Goal: Task Accomplishment & Management: Manage account settings

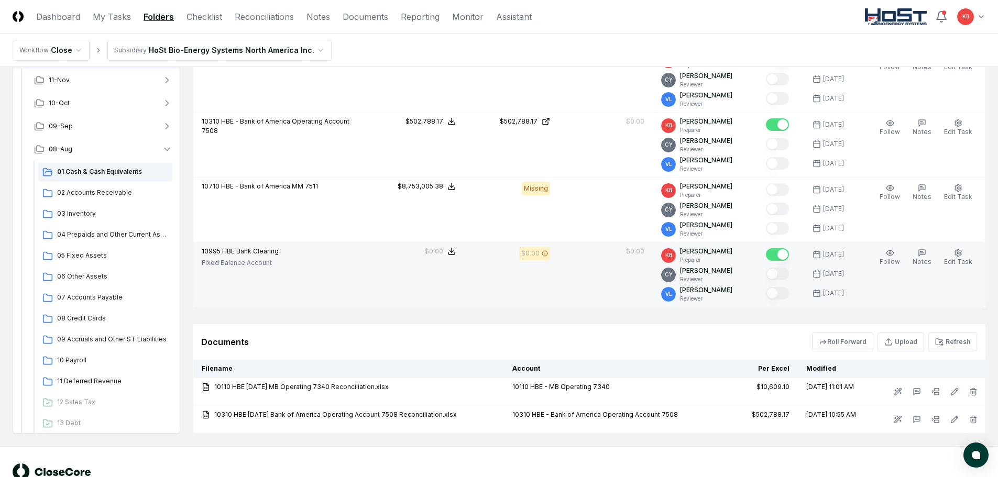
scroll to position [350, 0]
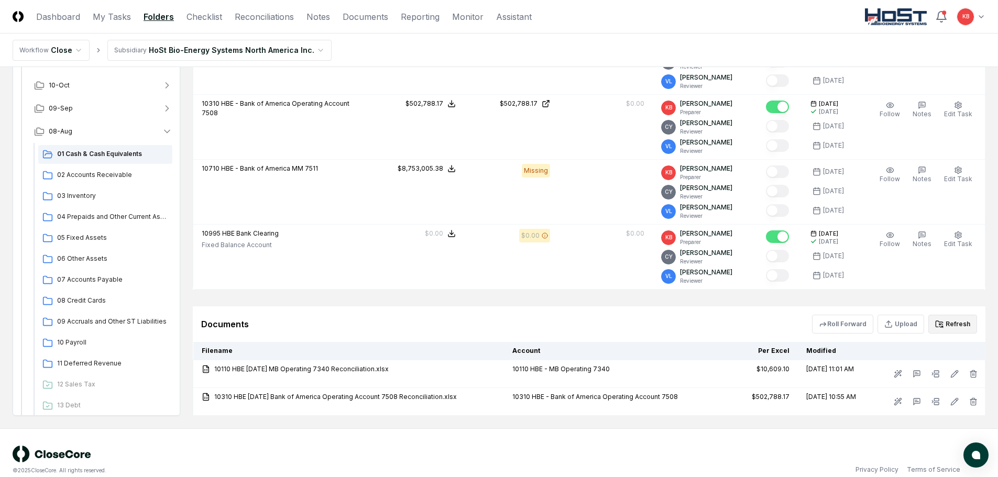
click at [962, 325] on button "Refresh" at bounding box center [953, 324] width 49 height 19
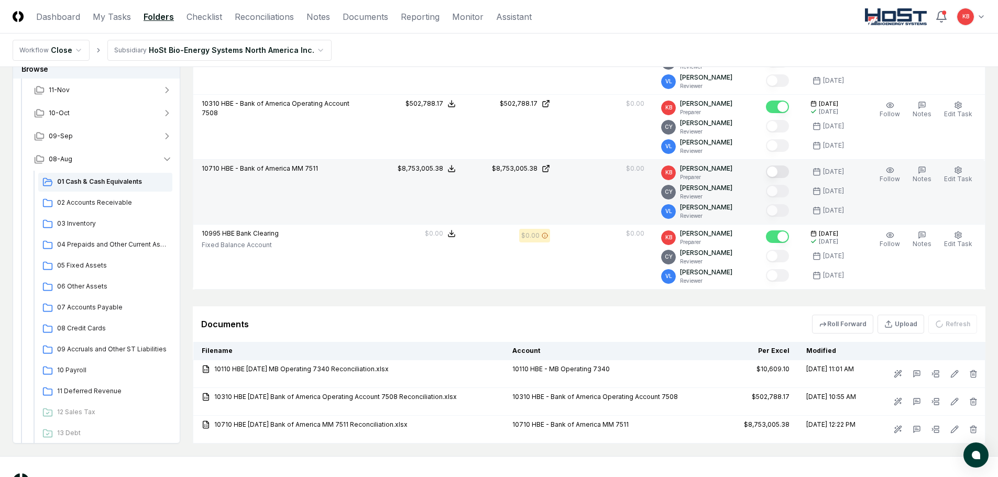
click at [779, 177] on button "Mark complete" at bounding box center [777, 172] width 23 height 13
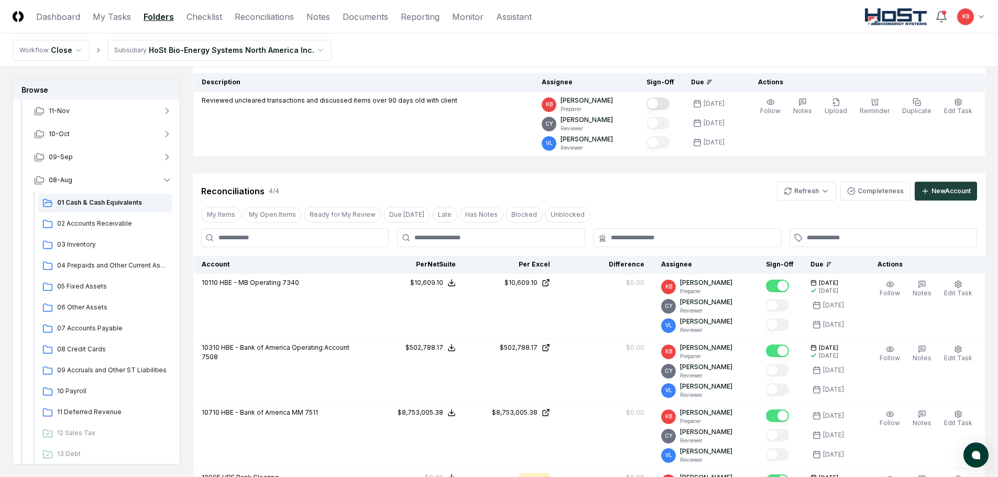
scroll to position [105, 0]
click at [47, 20] on link "Dashboard" at bounding box center [58, 16] width 44 height 13
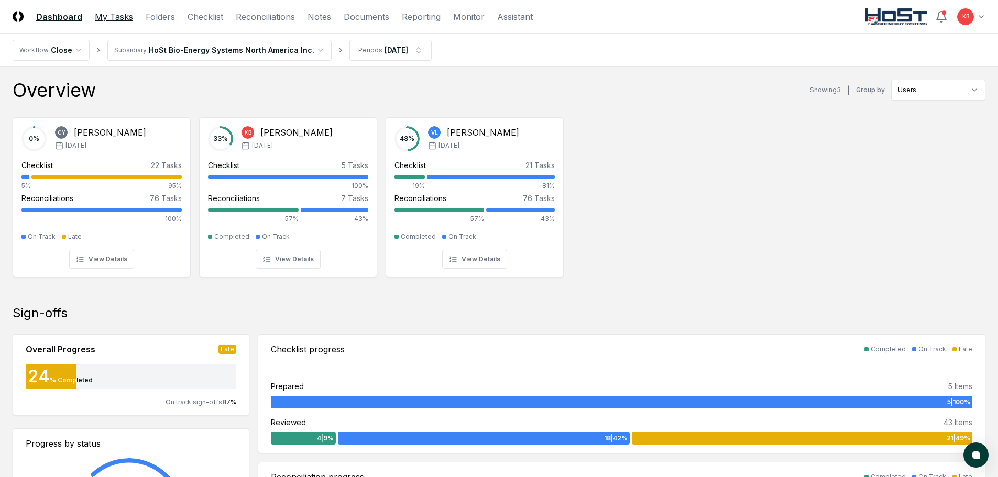
click at [108, 18] on link "My Tasks" at bounding box center [114, 16] width 38 height 13
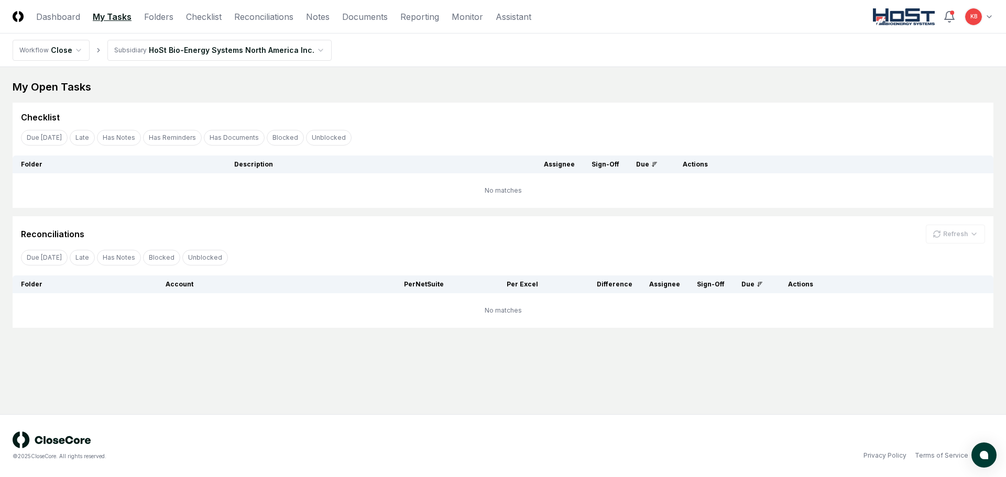
click at [112, 16] on link "My Tasks" at bounding box center [112, 16] width 39 height 13
click at [45, 14] on link "Dashboard" at bounding box center [58, 16] width 44 height 13
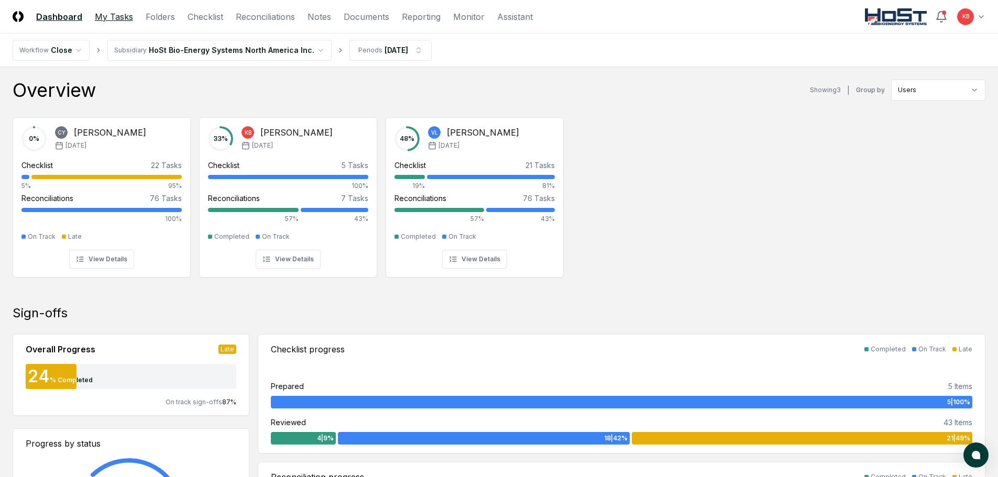
click at [112, 18] on link "My Tasks" at bounding box center [114, 16] width 38 height 13
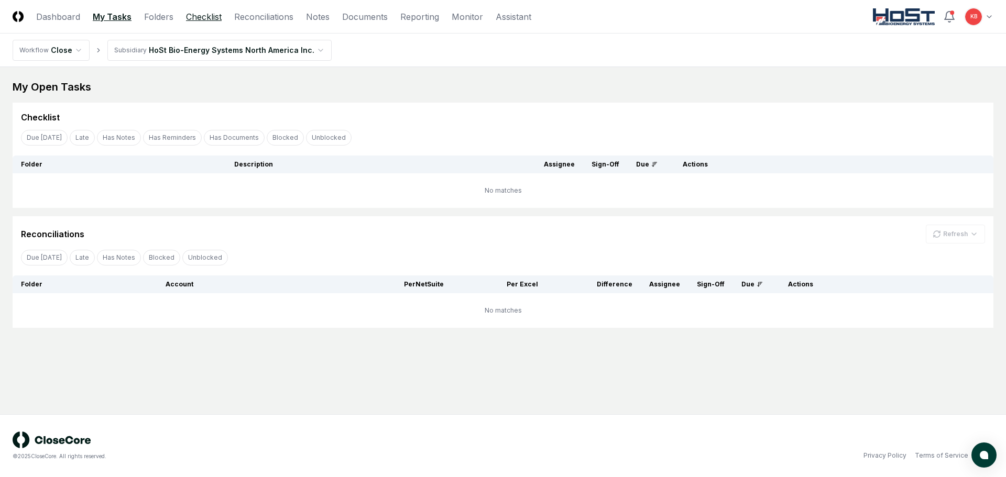
click at [191, 17] on link "Checklist" at bounding box center [204, 16] width 36 height 13
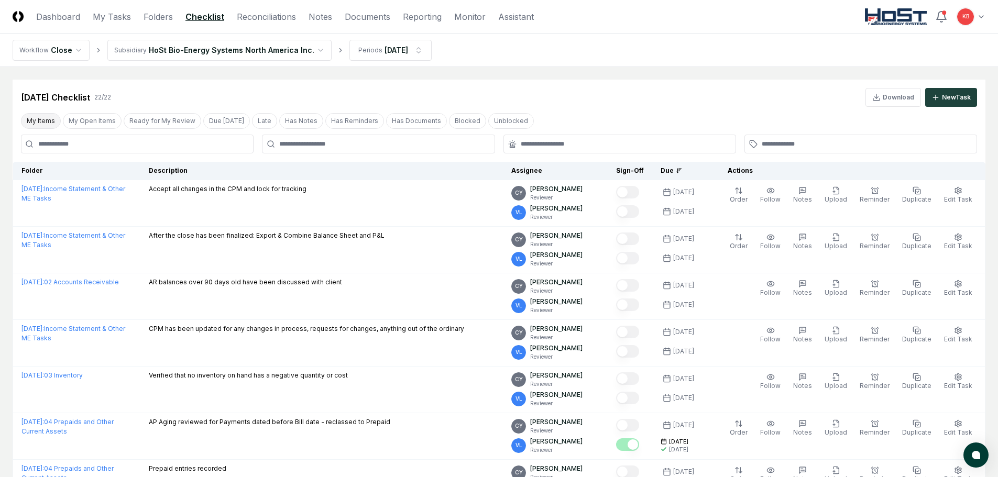
click at [35, 123] on button "My Items" at bounding box center [41, 121] width 40 height 16
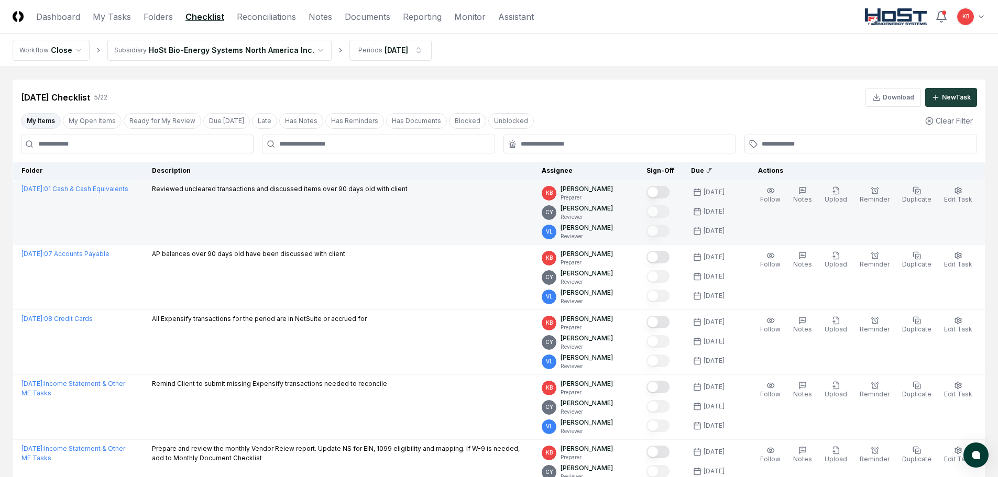
click at [661, 192] on button "Mark complete" at bounding box center [658, 192] width 23 height 13
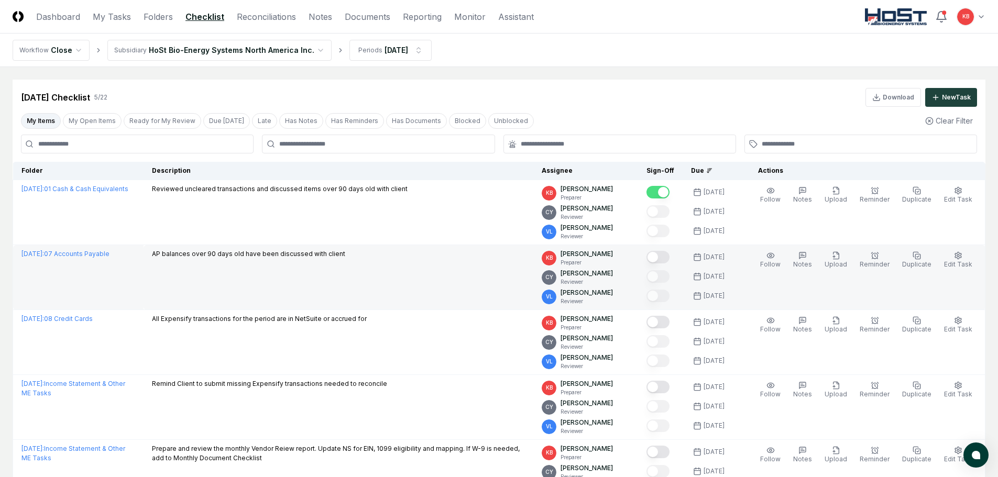
click at [661, 259] on button "Mark complete" at bounding box center [658, 257] width 23 height 13
click at [67, 23] on link "Dashboard" at bounding box center [58, 16] width 44 height 13
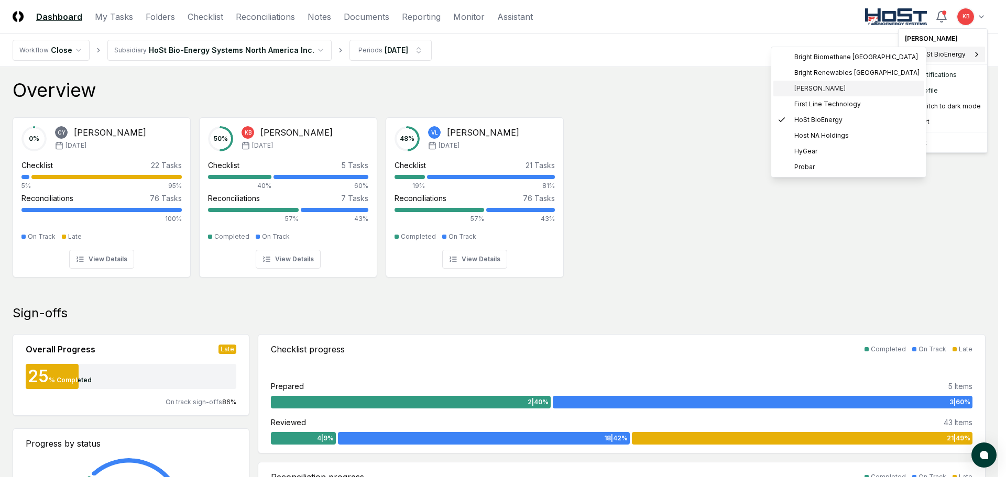
click at [824, 92] on span "[PERSON_NAME]" at bounding box center [819, 88] width 51 height 9
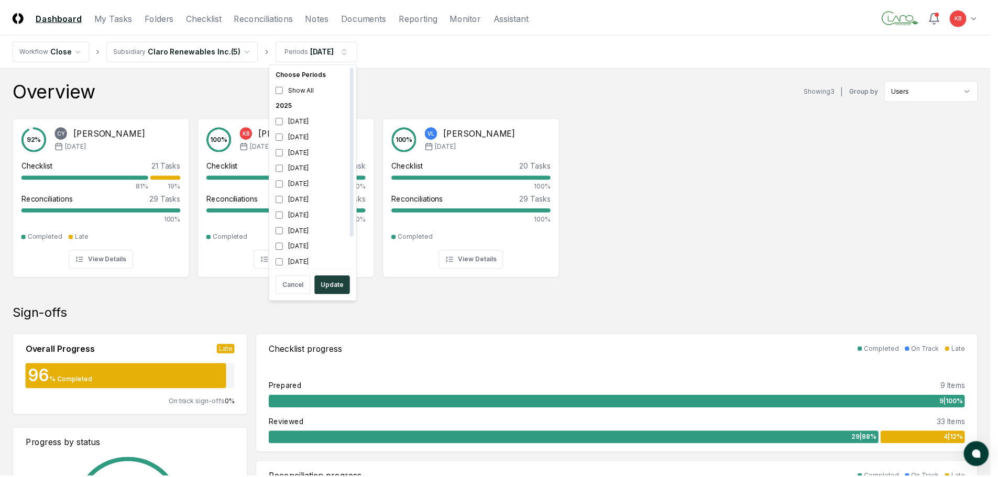
scroll to position [3, 0]
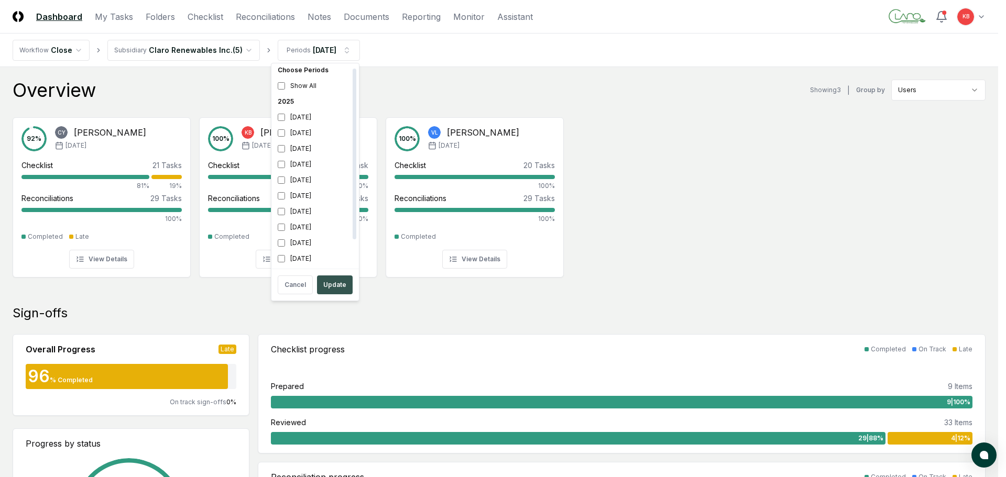
click at [333, 285] on button "Update" at bounding box center [335, 285] width 36 height 19
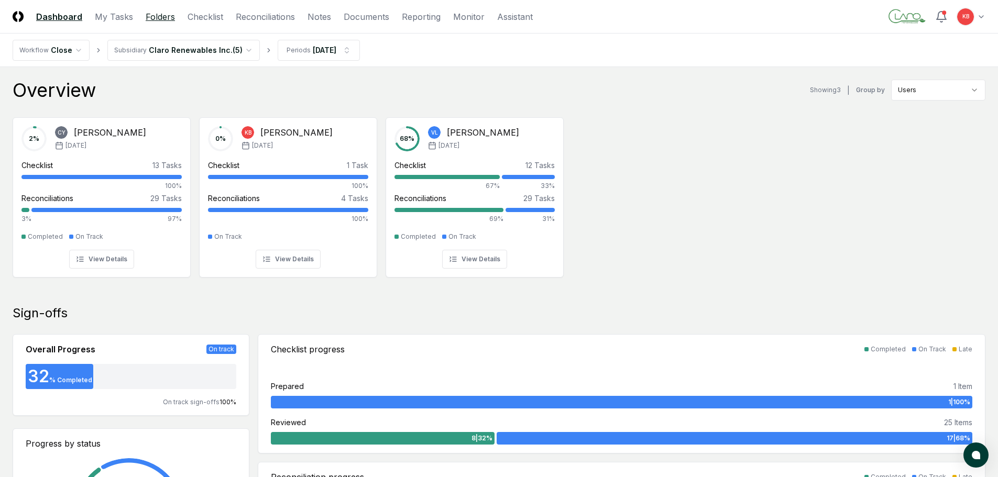
click at [158, 16] on link "Folders" at bounding box center [160, 16] width 29 height 13
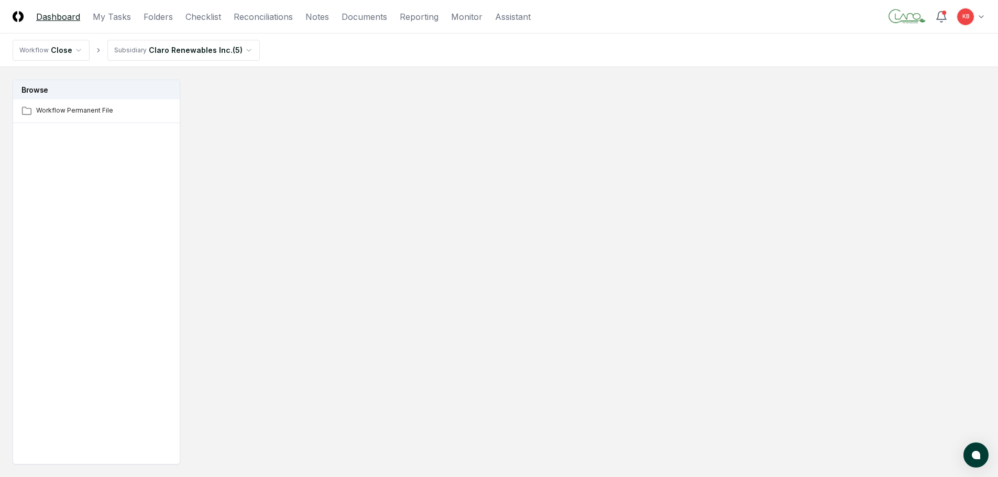
click at [63, 15] on link "Dashboard" at bounding box center [58, 16] width 44 height 13
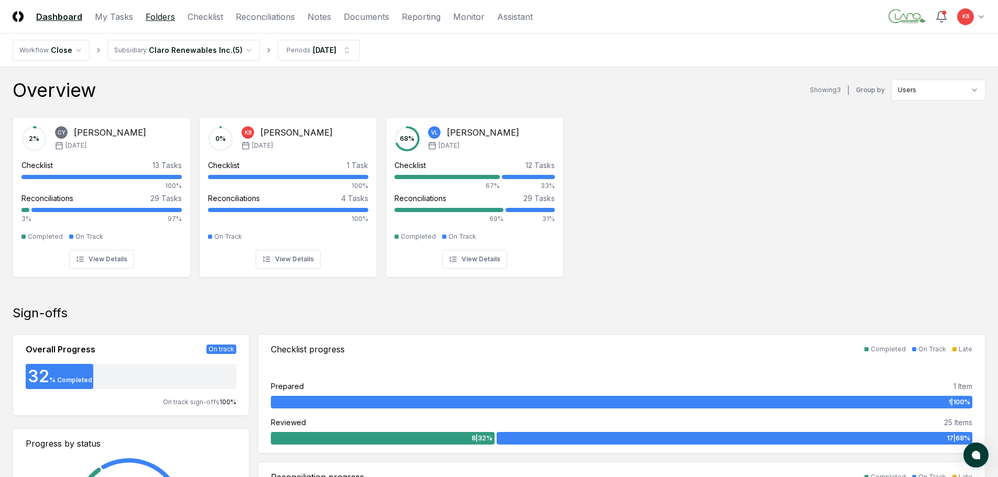
click at [154, 13] on link "Folders" at bounding box center [160, 16] width 29 height 13
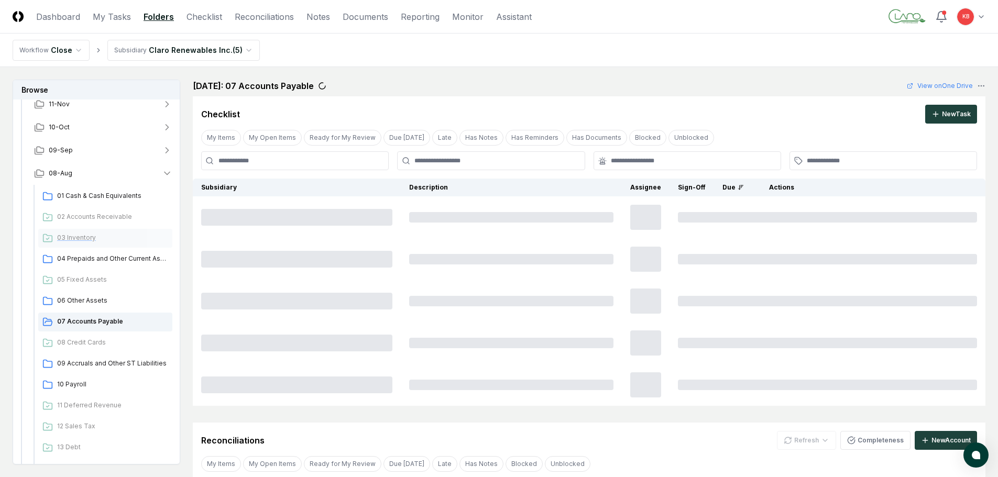
scroll to position [88, 0]
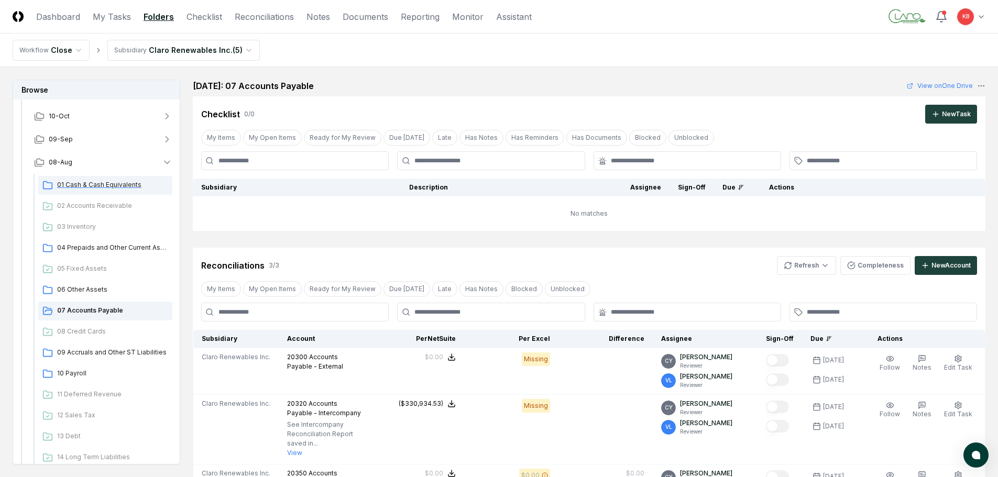
click at [106, 185] on span "01 Cash & Cash Equivalents" at bounding box center [112, 184] width 111 height 9
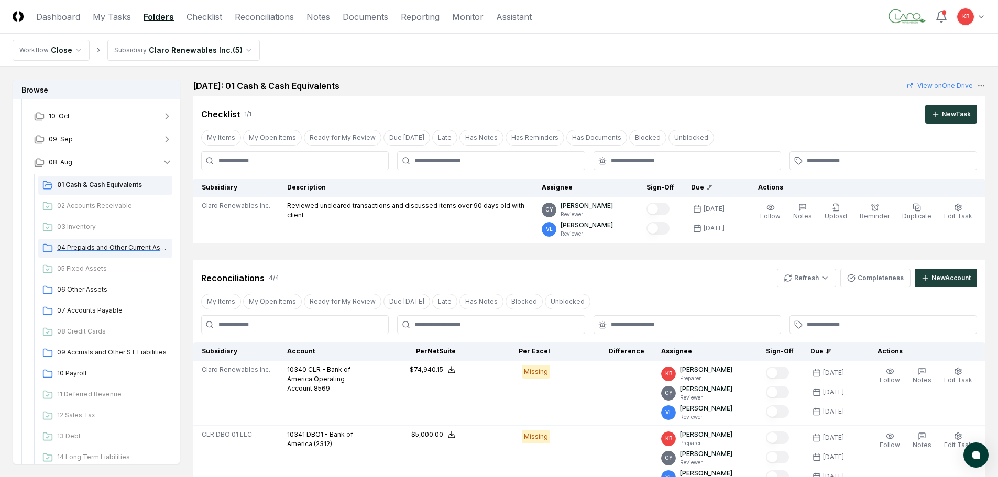
click at [111, 250] on span "04 Prepaids and Other Current Assets" at bounding box center [112, 247] width 111 height 9
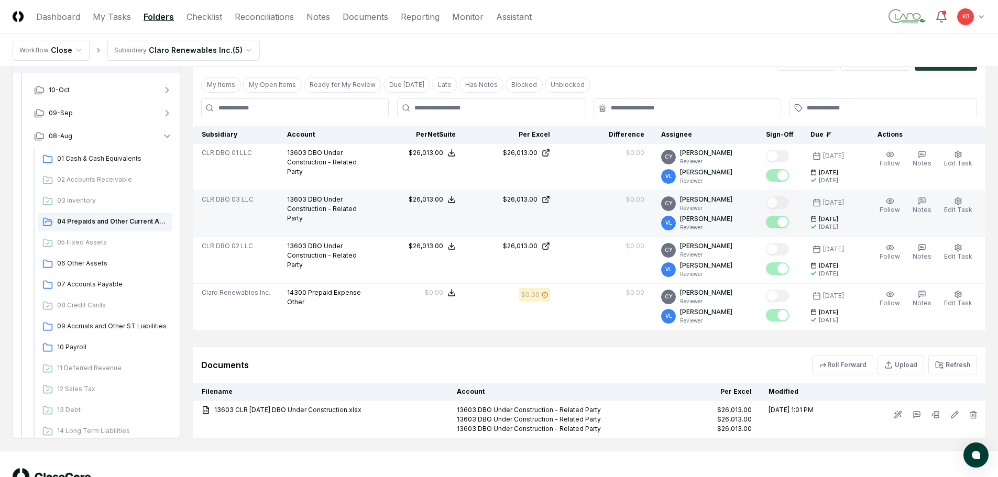
scroll to position [279, 0]
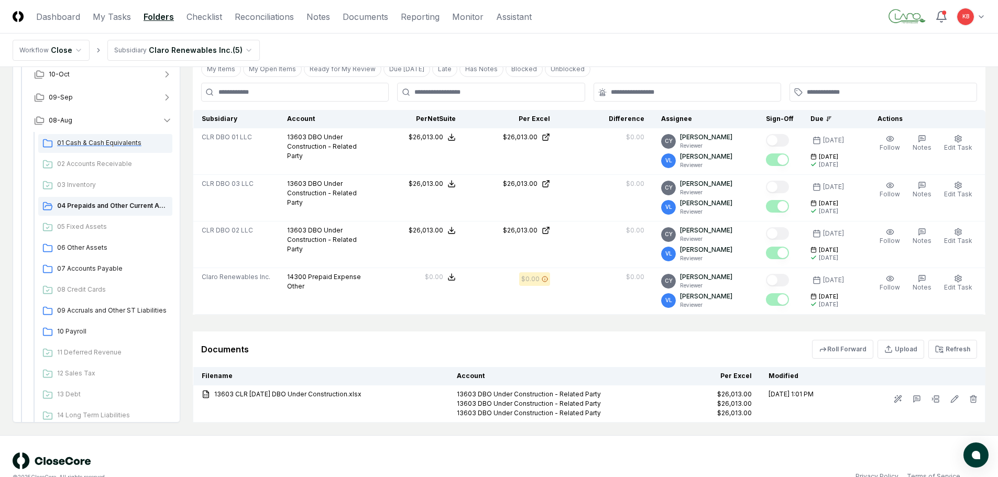
click at [95, 143] on span "01 Cash & Cash Equivalents" at bounding box center [112, 142] width 111 height 9
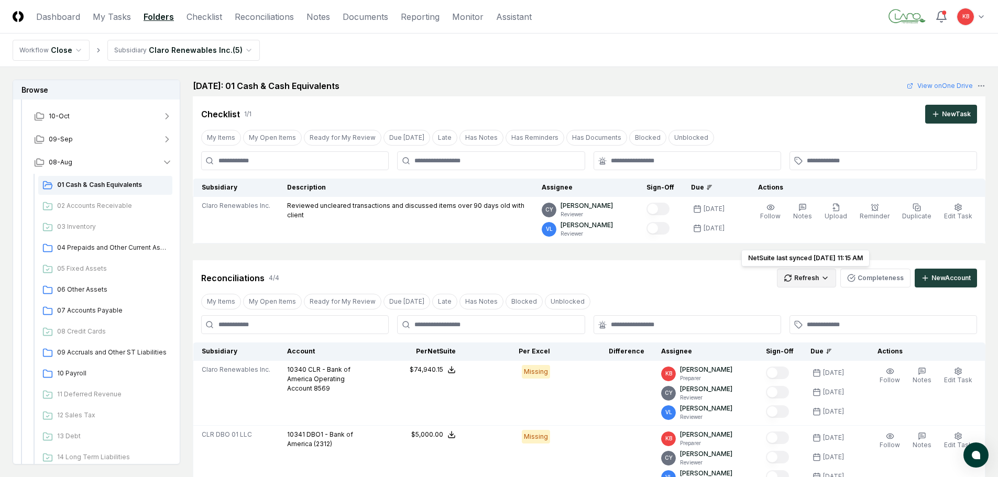
click at [816, 278] on html "CloseCore Dashboard My Tasks Folders Checklist Reconciliations Notes Documents …" at bounding box center [499, 400] width 998 height 801
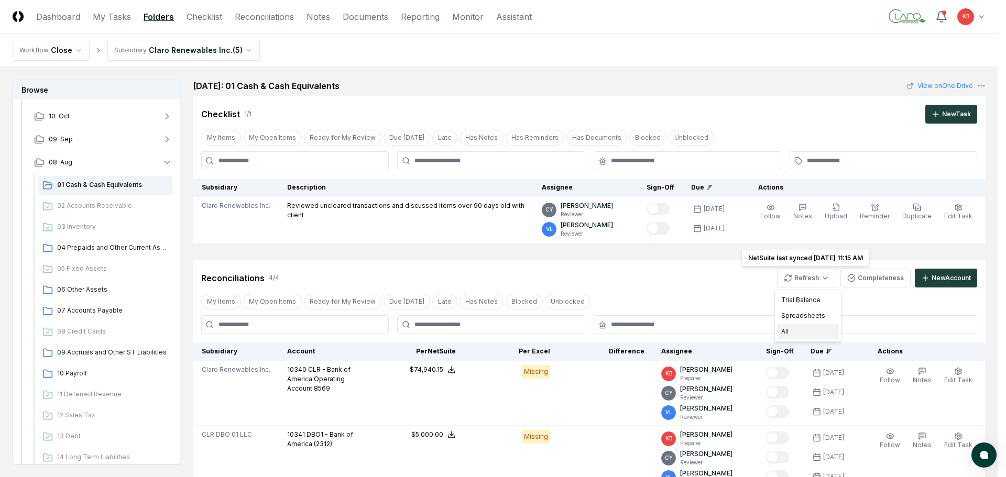
click at [791, 332] on div "All" at bounding box center [808, 332] width 62 height 16
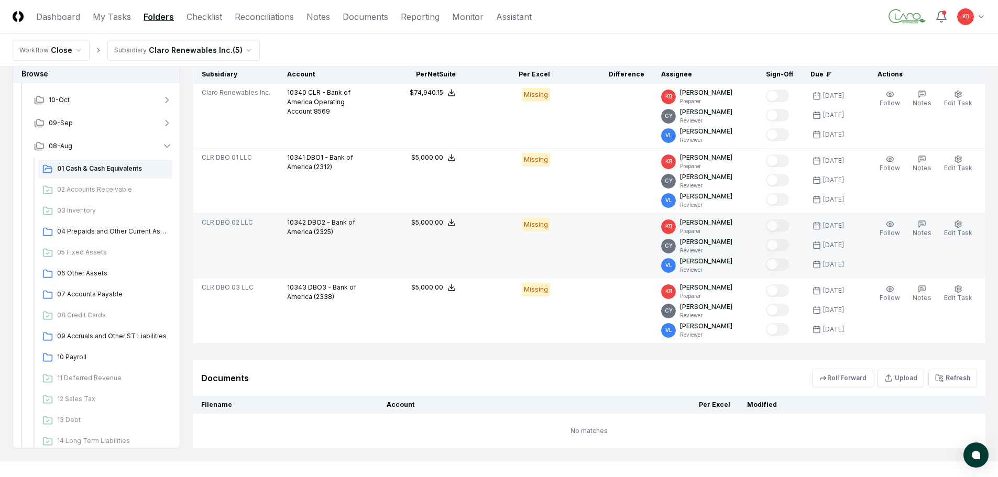
scroll to position [280, 0]
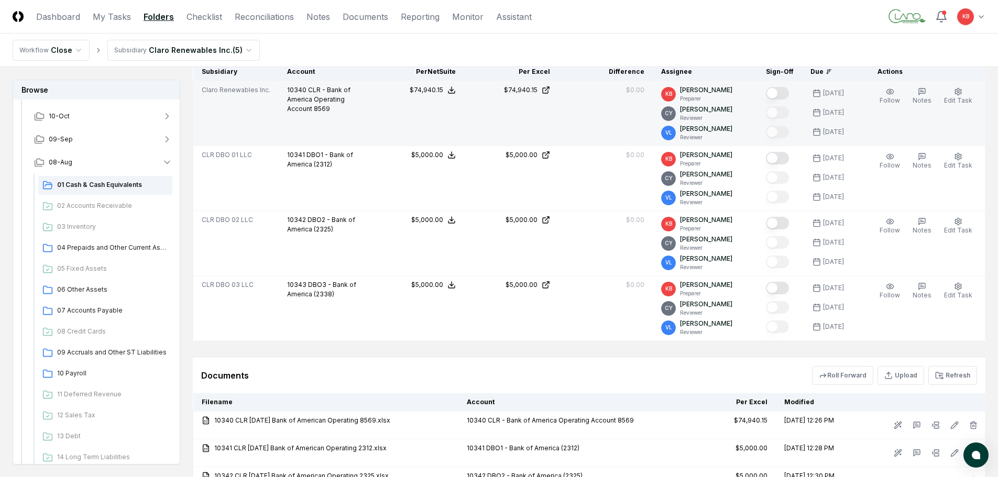
click at [782, 90] on button "Mark complete" at bounding box center [777, 93] width 23 height 13
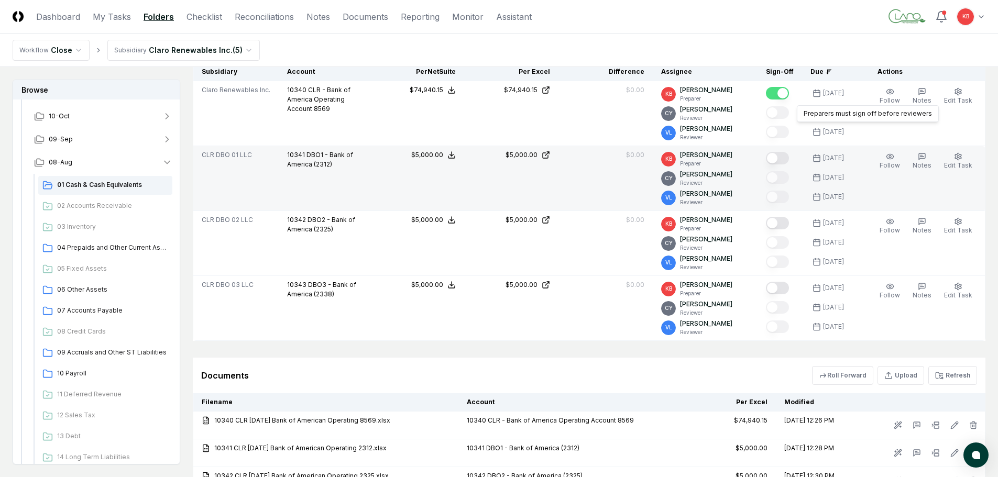
click at [780, 158] on button "Mark complete" at bounding box center [777, 158] width 23 height 13
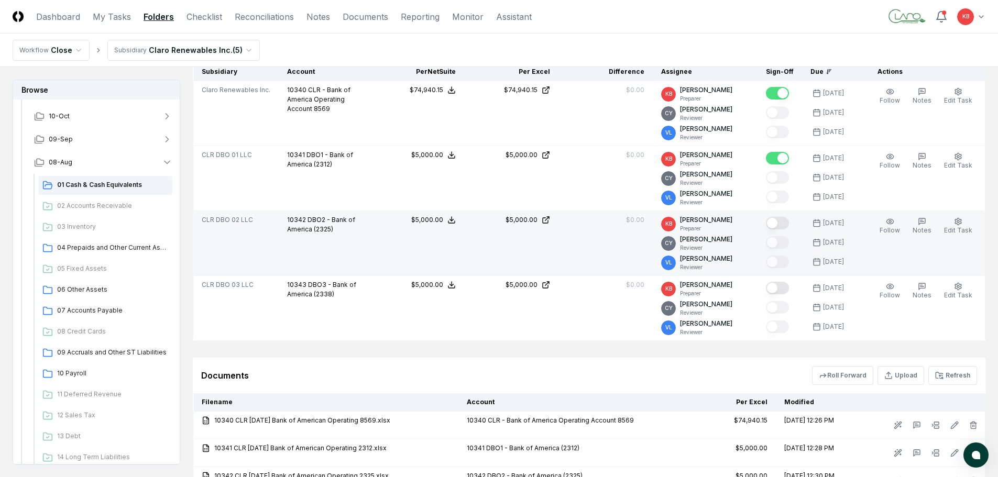
click at [782, 226] on button "Mark complete" at bounding box center [777, 223] width 23 height 13
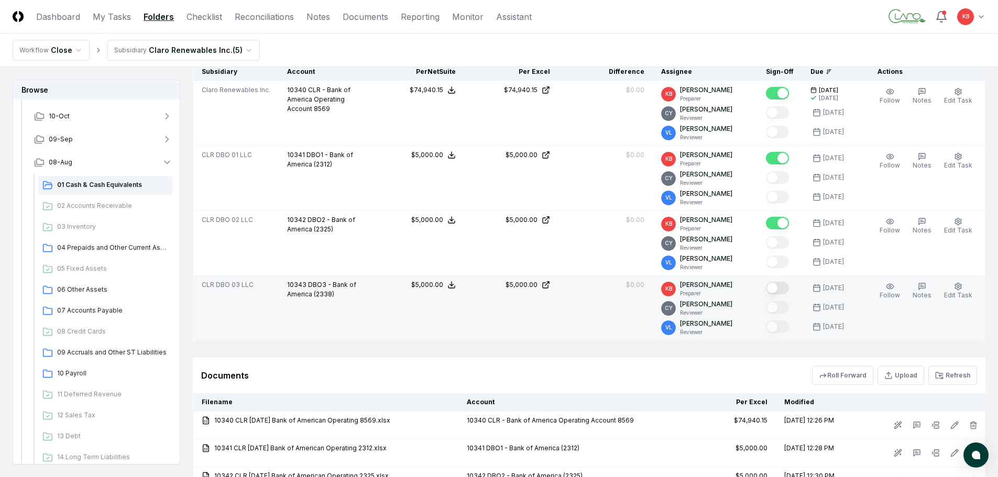
click at [779, 287] on button "Mark complete" at bounding box center [777, 288] width 23 height 13
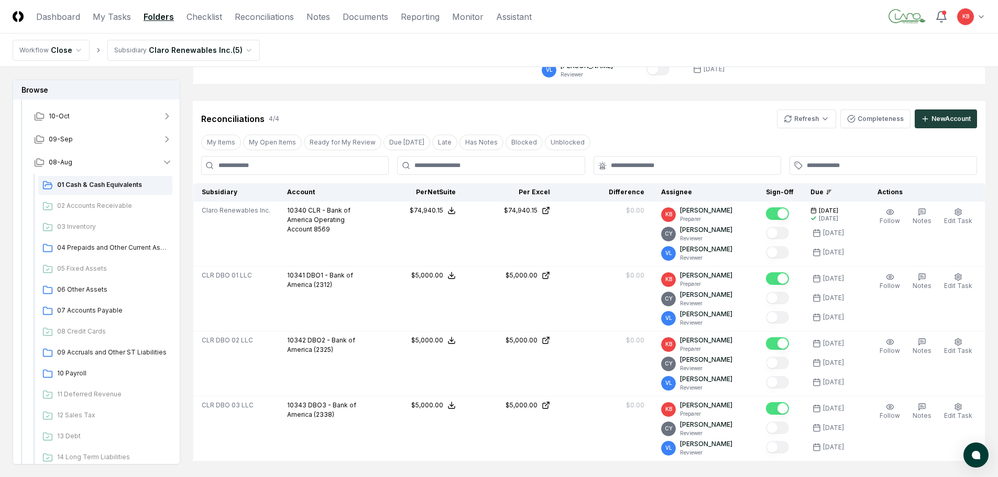
scroll to position [157, 0]
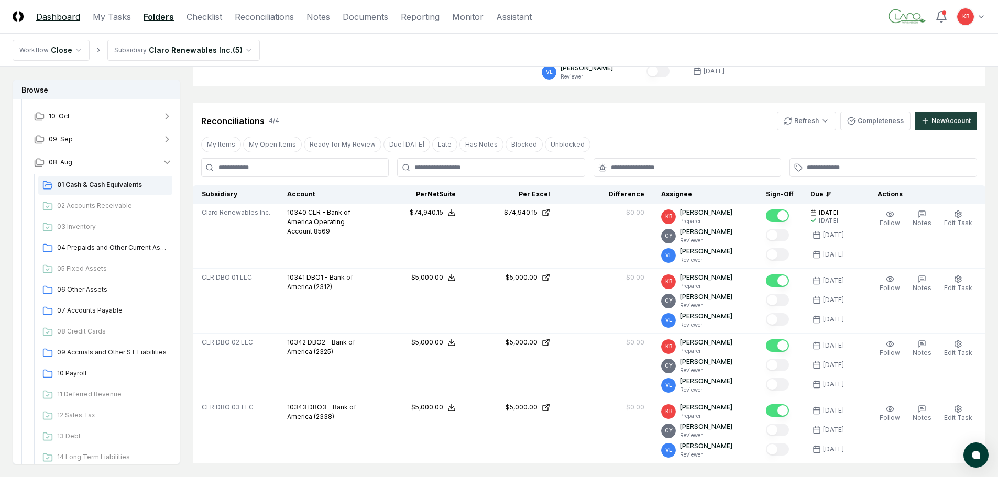
click at [60, 19] on link "Dashboard" at bounding box center [58, 16] width 44 height 13
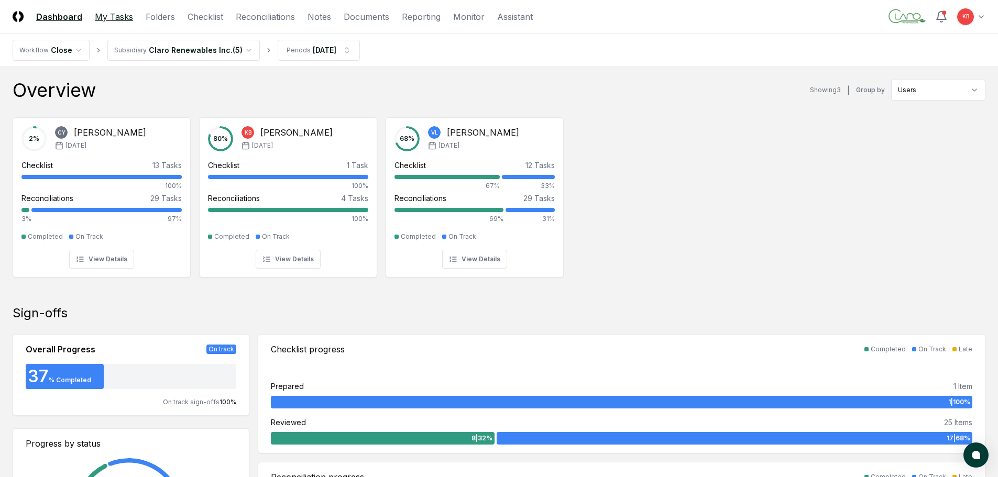
click at [119, 16] on link "My Tasks" at bounding box center [114, 16] width 38 height 13
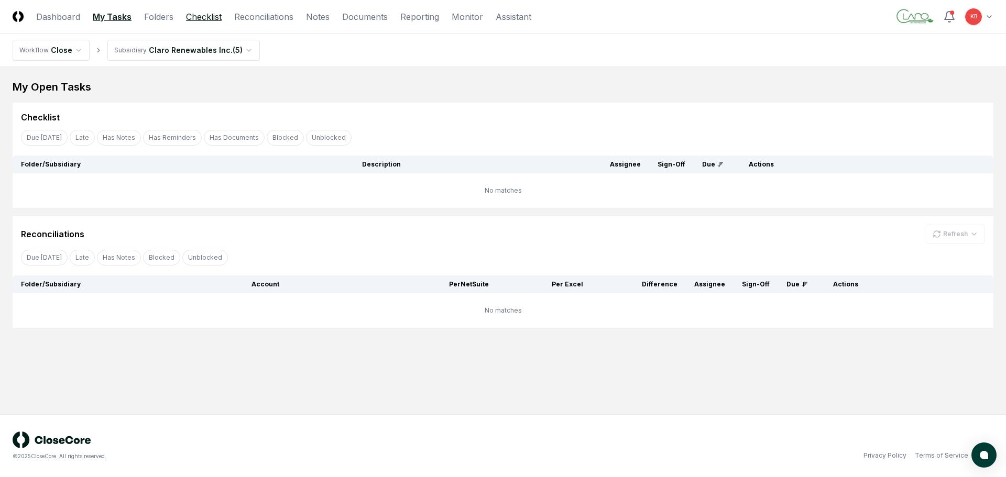
click at [204, 19] on link "Checklist" at bounding box center [204, 16] width 36 height 13
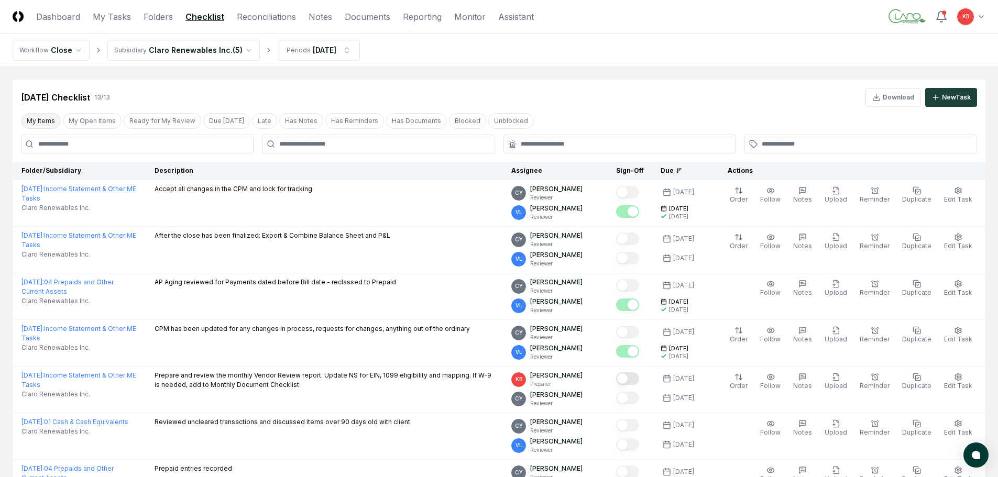
click at [42, 125] on button "My Items" at bounding box center [41, 121] width 40 height 16
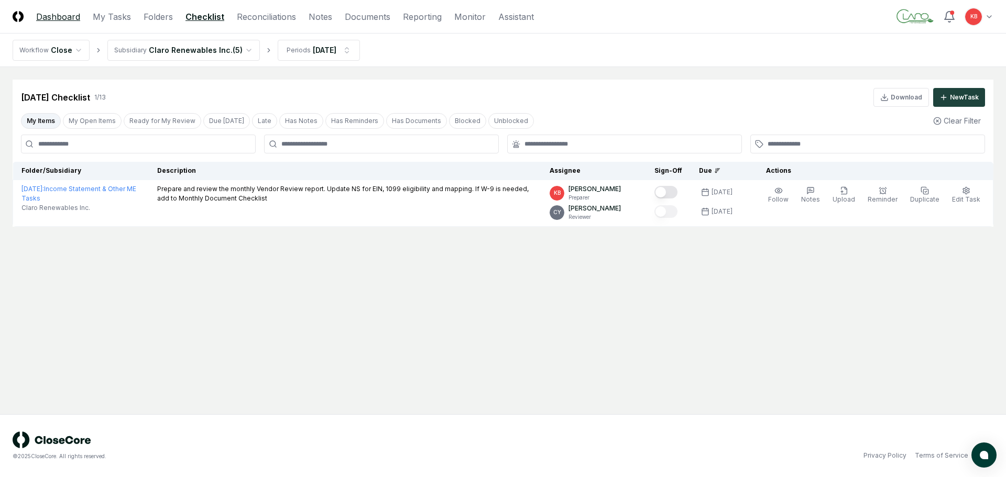
click at [69, 15] on link "Dashboard" at bounding box center [58, 16] width 44 height 13
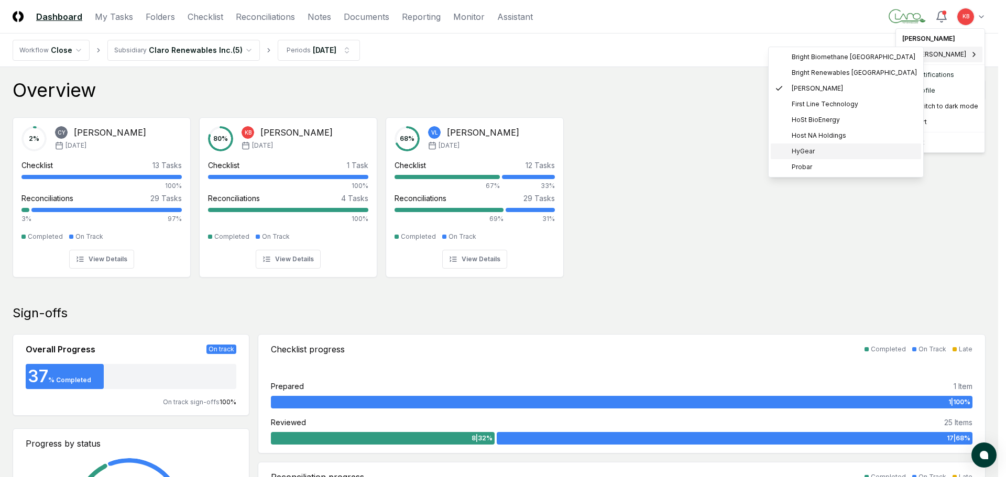
click at [796, 154] on span "HyGear" at bounding box center [803, 151] width 23 height 9
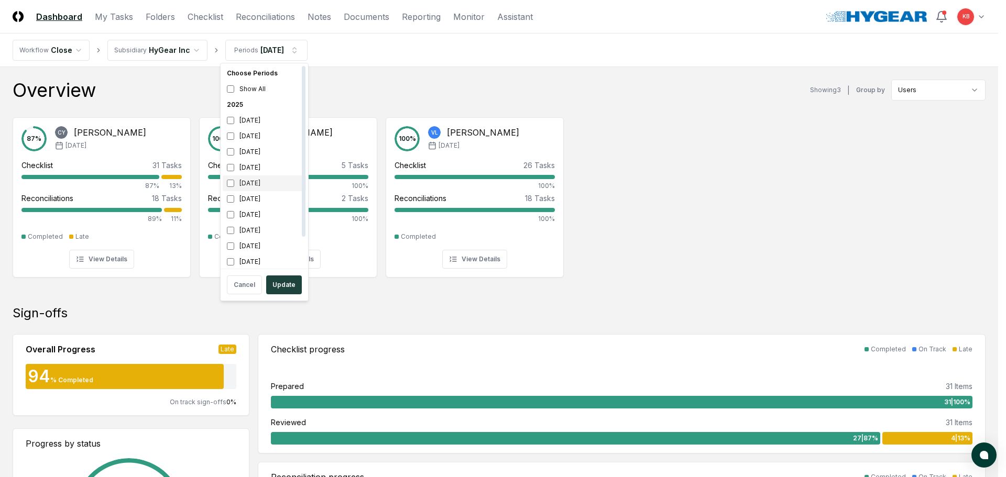
click at [226, 183] on div "[DATE]" at bounding box center [264, 184] width 83 height 16
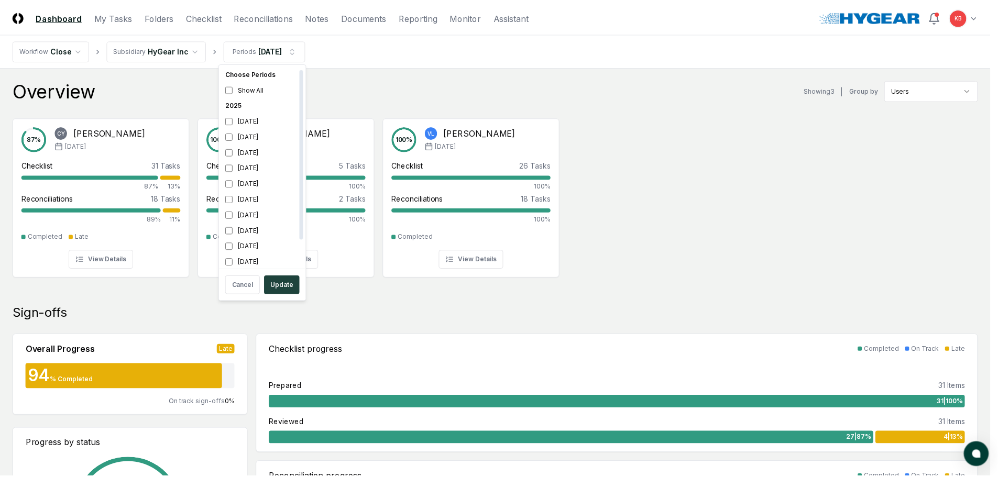
scroll to position [3, 0]
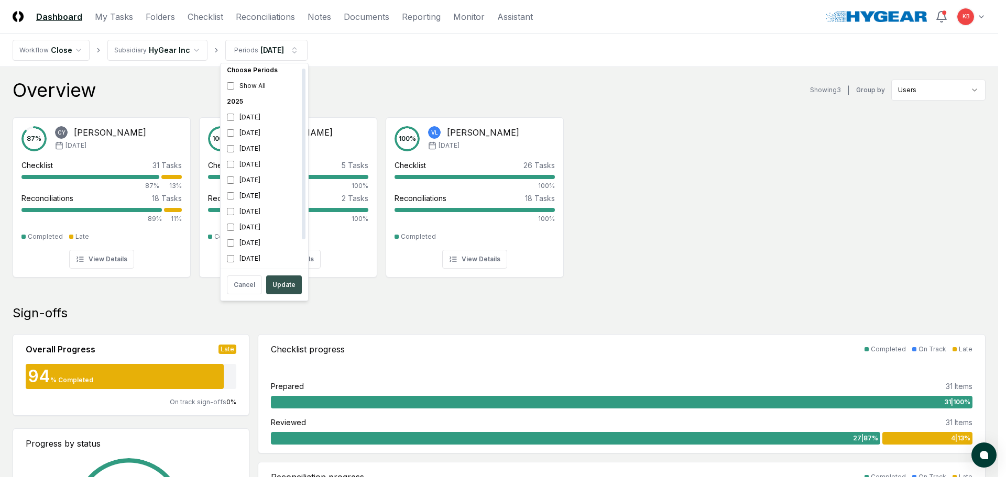
click at [278, 282] on button "Update" at bounding box center [284, 285] width 36 height 19
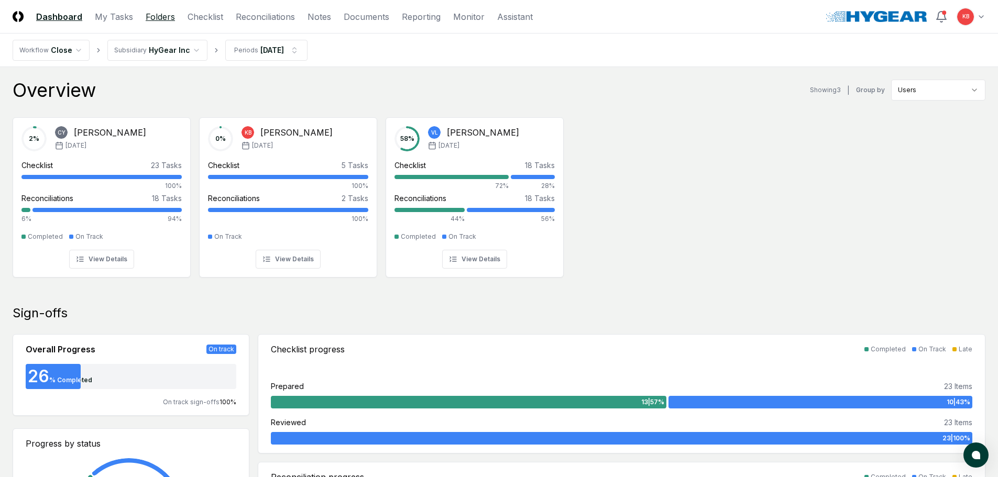
click at [161, 15] on link "Folders" at bounding box center [160, 16] width 29 height 13
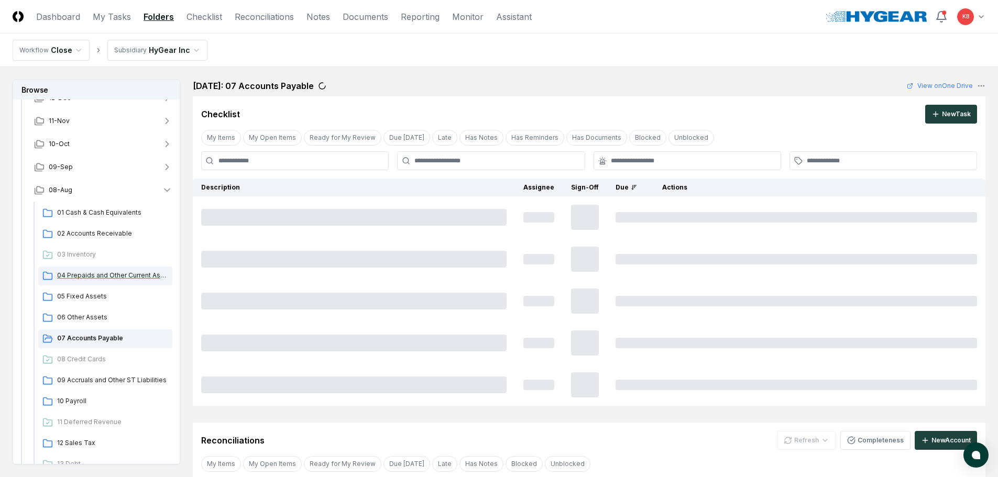
scroll to position [70, 0]
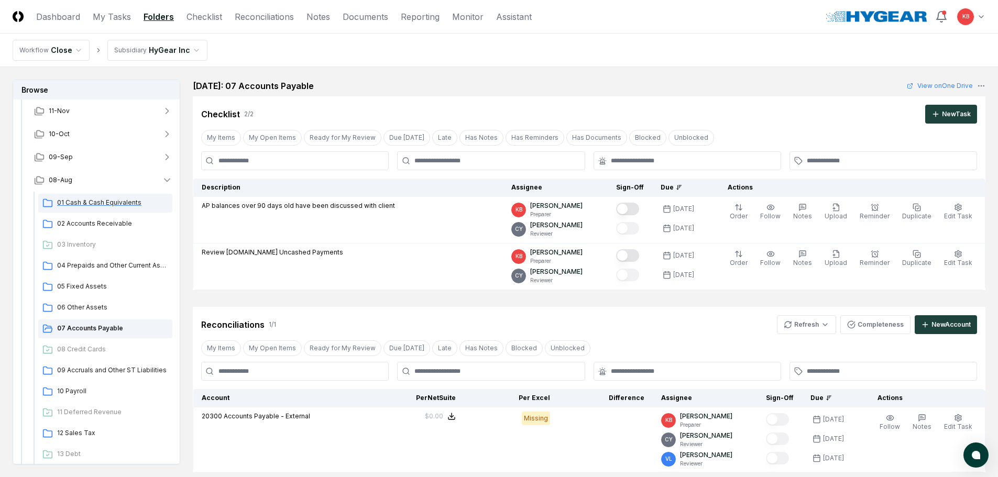
click at [102, 208] on div "01 Cash & Cash Equivalents" at bounding box center [105, 203] width 134 height 19
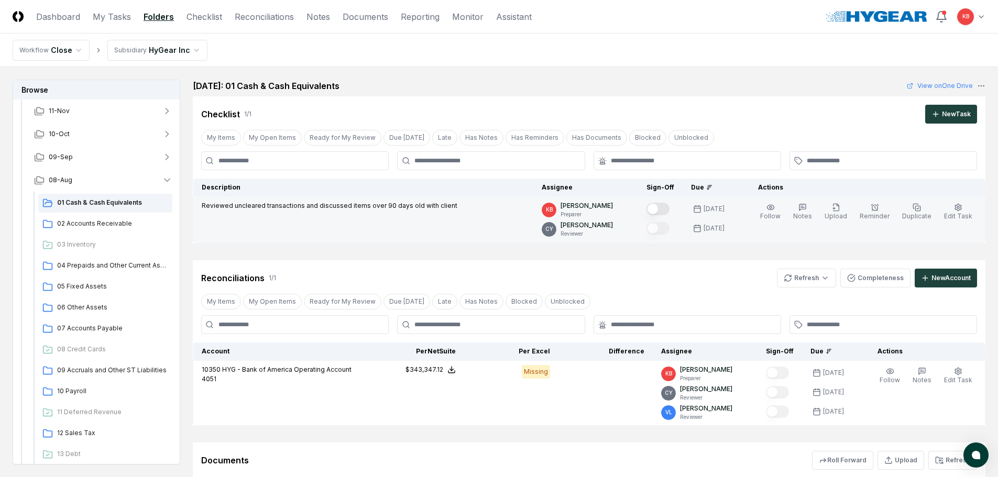
click at [667, 211] on button "Mark complete" at bounding box center [658, 209] width 23 height 13
click at [818, 278] on html "CloseCore Dashboard My Tasks Folders Checklist Reconciliations Notes Documents …" at bounding box center [499, 303] width 998 height 606
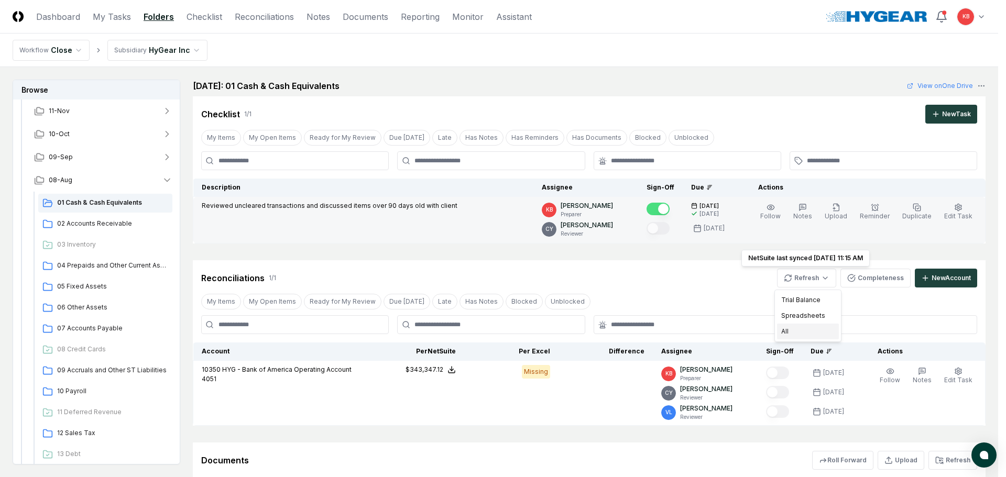
click at [803, 330] on div "All" at bounding box center [808, 332] width 62 height 16
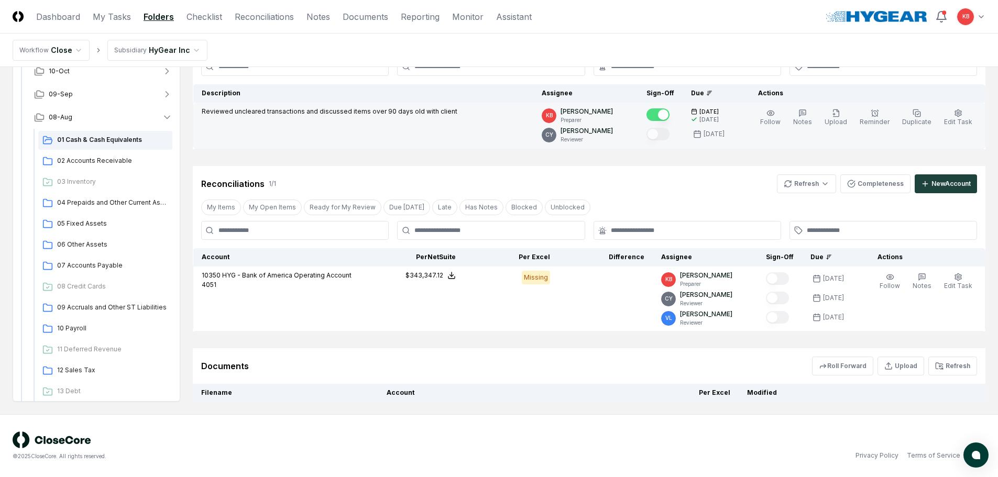
scroll to position [123, 0]
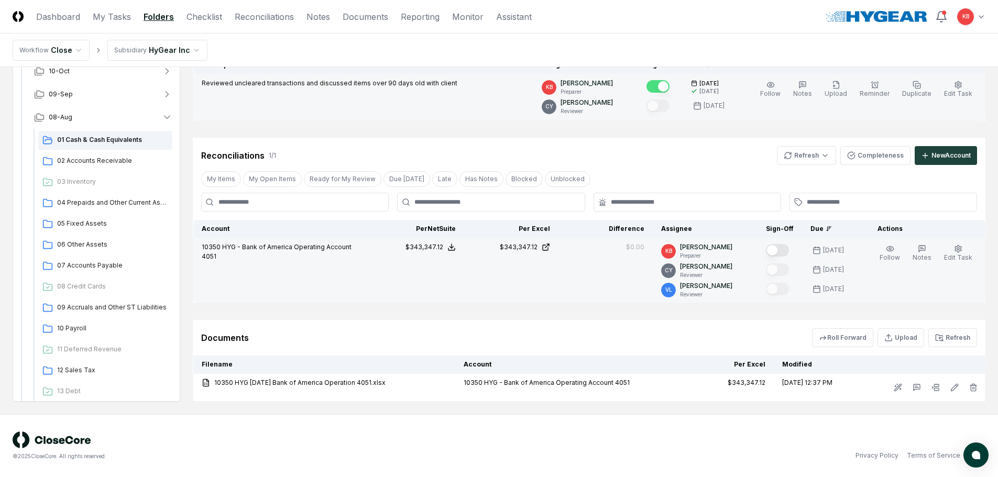
click at [782, 254] on button "Mark complete" at bounding box center [777, 250] width 23 height 13
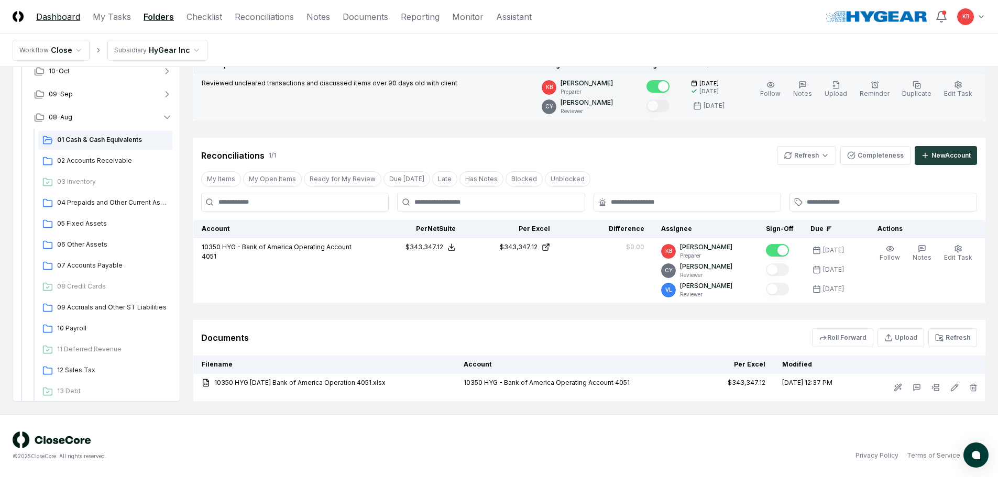
click at [58, 11] on link "Dashboard" at bounding box center [58, 16] width 44 height 13
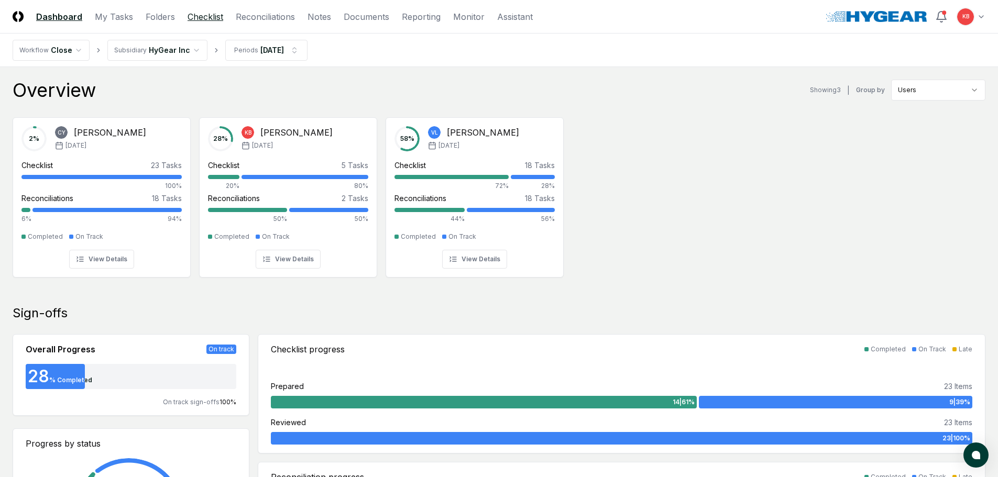
click at [194, 18] on link "Checklist" at bounding box center [206, 16] width 36 height 13
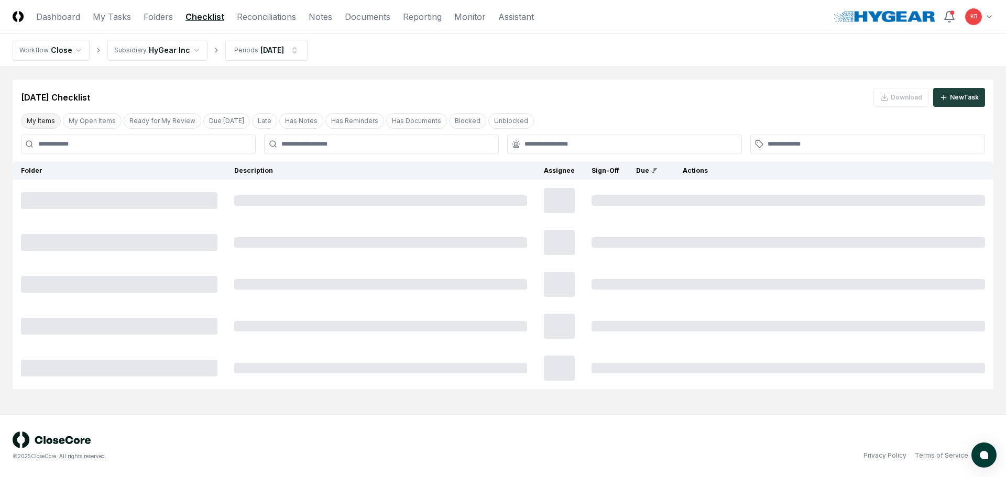
click at [43, 124] on button "My Items" at bounding box center [41, 121] width 40 height 16
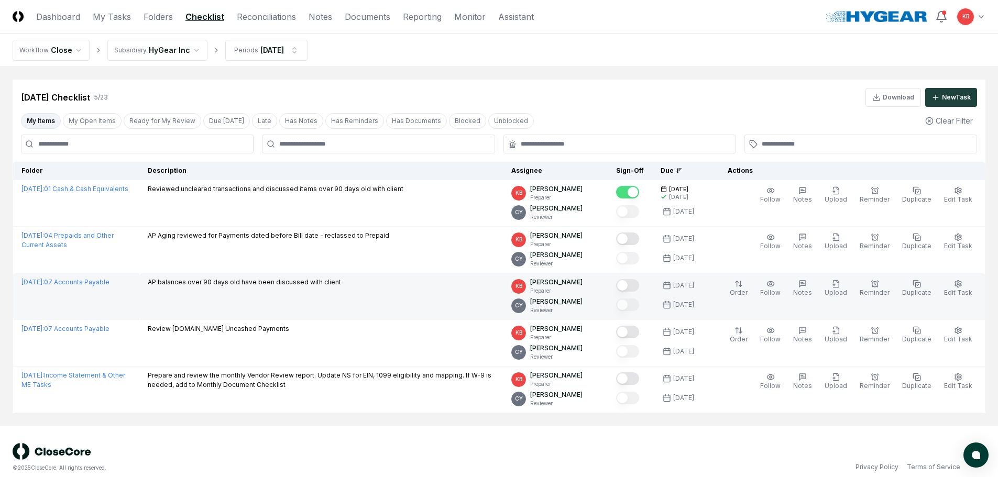
click at [634, 289] on button "Mark complete" at bounding box center [627, 285] width 23 height 13
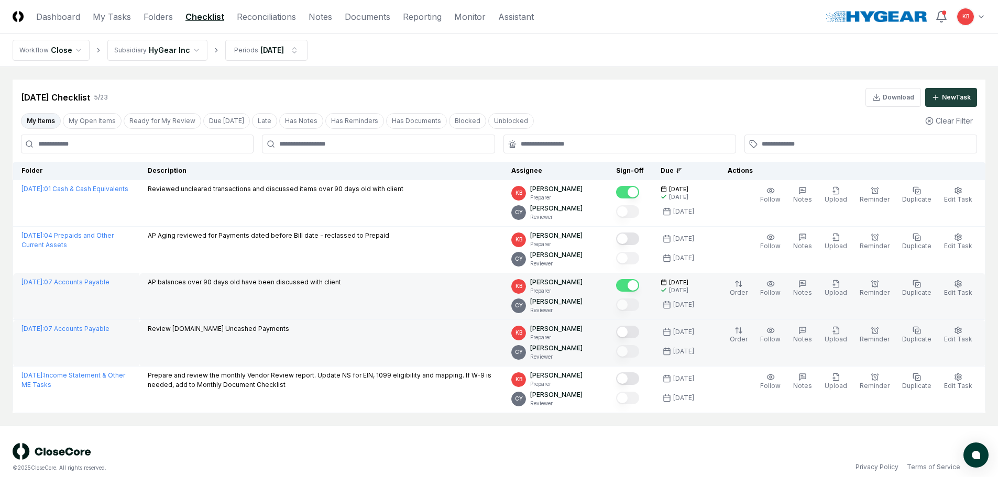
click at [635, 333] on button "Mark complete" at bounding box center [627, 332] width 23 height 13
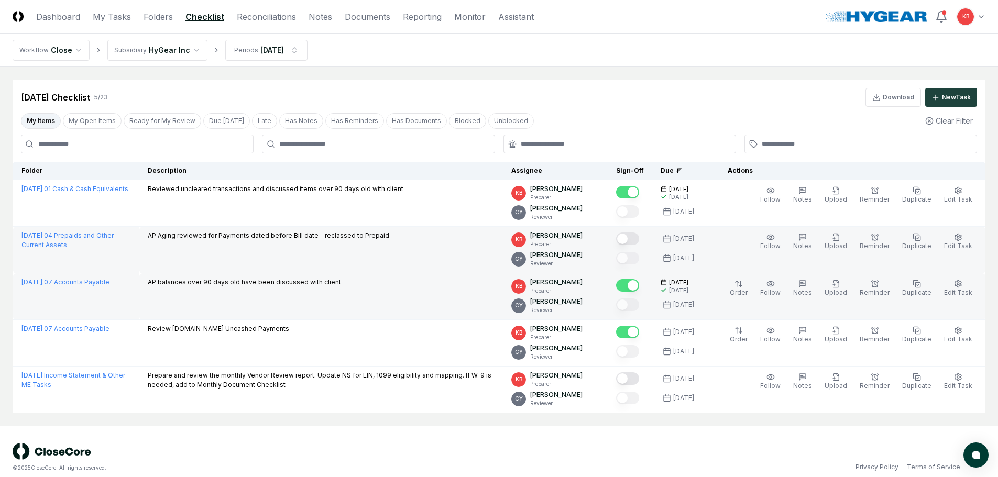
click at [637, 237] on button "Mark complete" at bounding box center [627, 239] width 23 height 13
click at [64, 14] on link "Dashboard" at bounding box center [58, 16] width 44 height 13
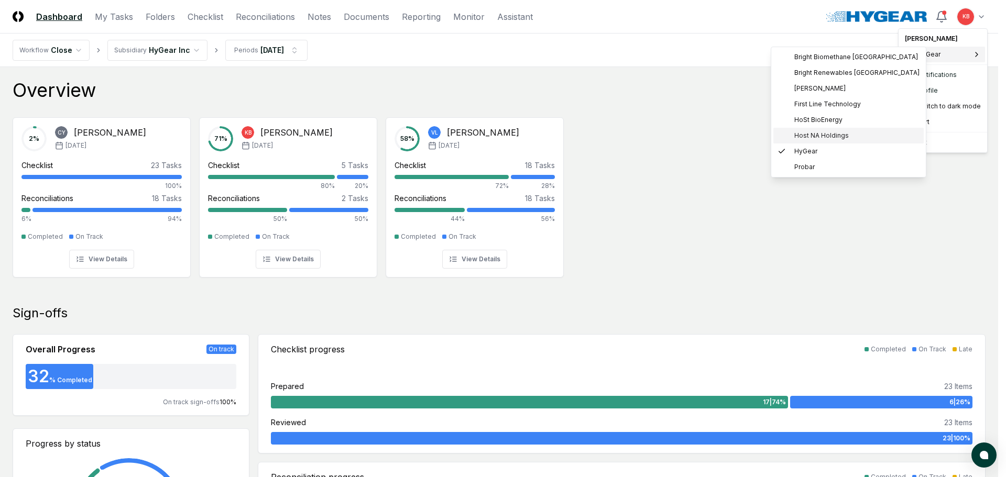
click at [816, 133] on span "Host NA Holdings" at bounding box center [821, 135] width 54 height 9
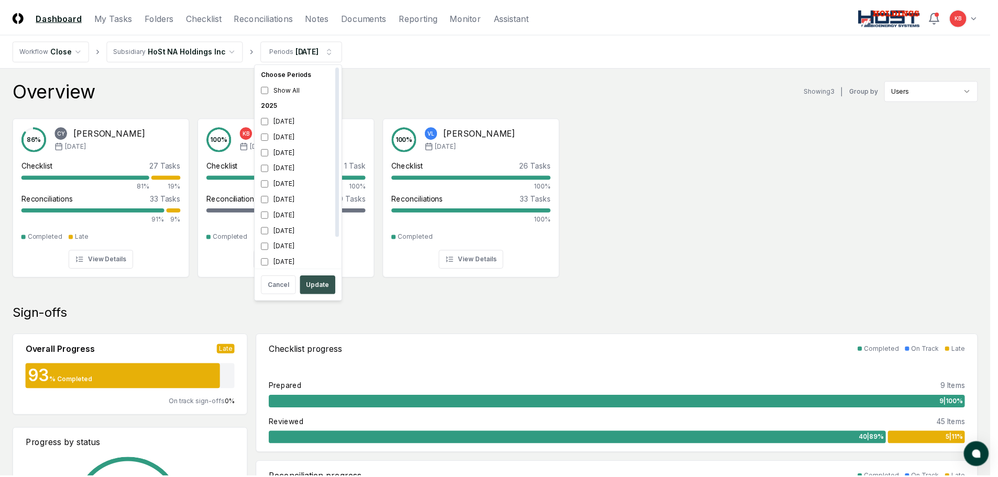
scroll to position [3, 0]
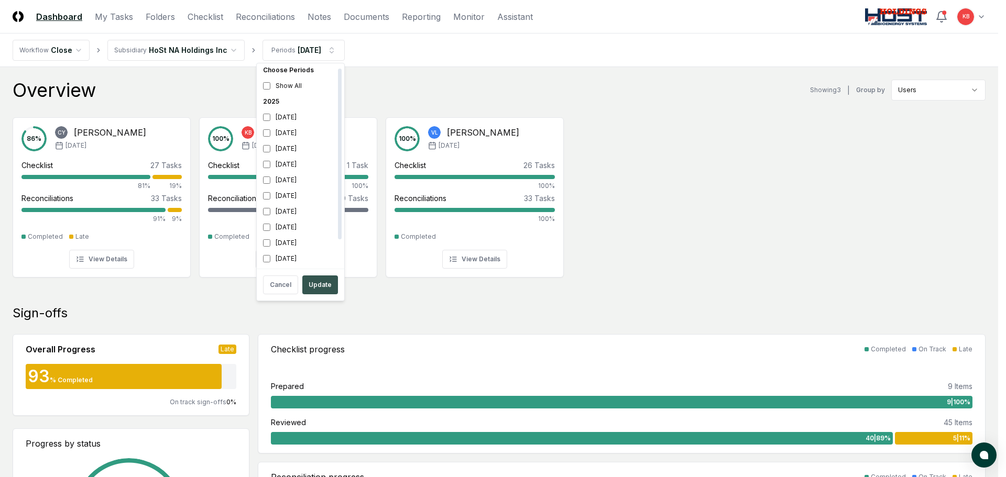
click at [318, 281] on button "Update" at bounding box center [320, 285] width 36 height 19
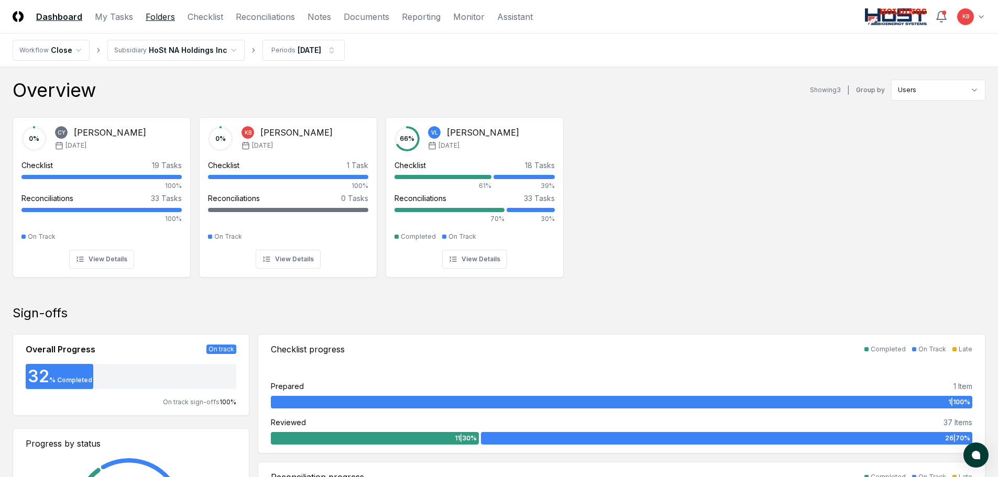
click at [155, 14] on link "Folders" at bounding box center [160, 16] width 29 height 13
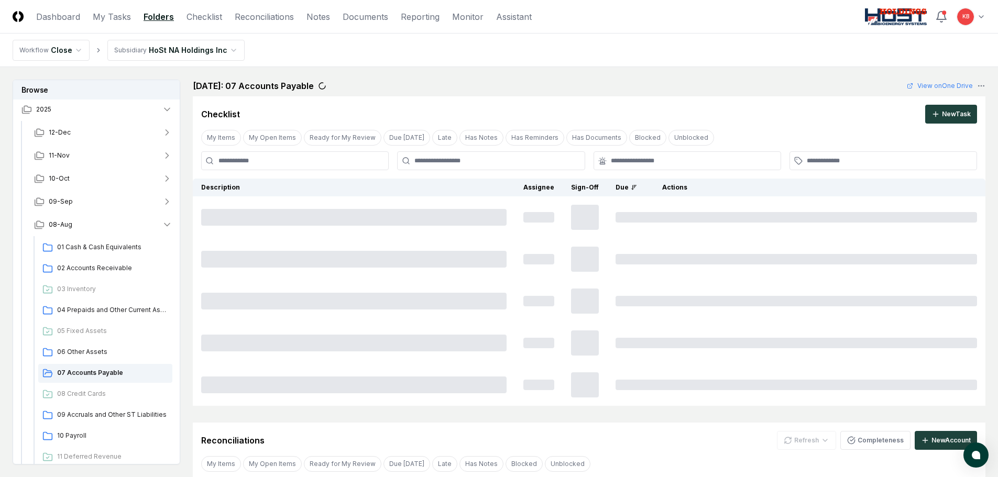
scroll to position [52, 0]
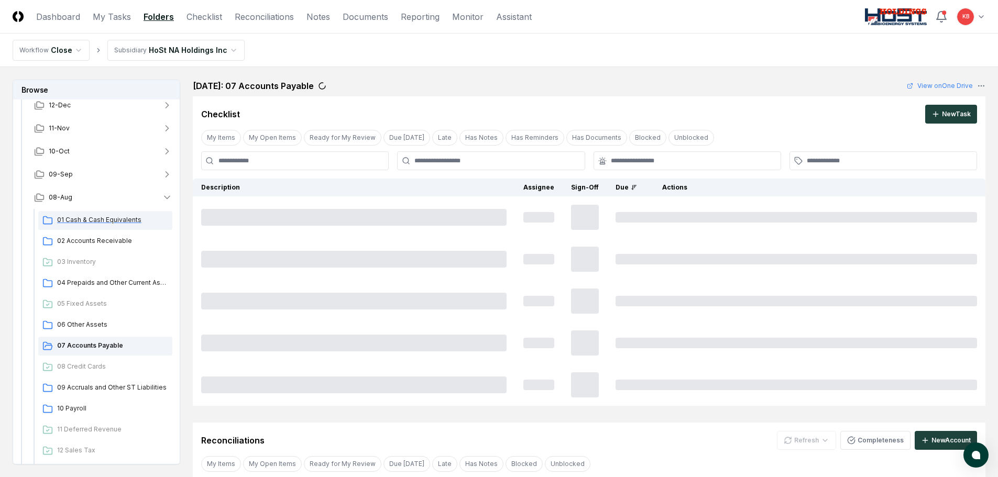
click at [93, 224] on span "01 Cash & Cash Equivalents" at bounding box center [112, 219] width 111 height 9
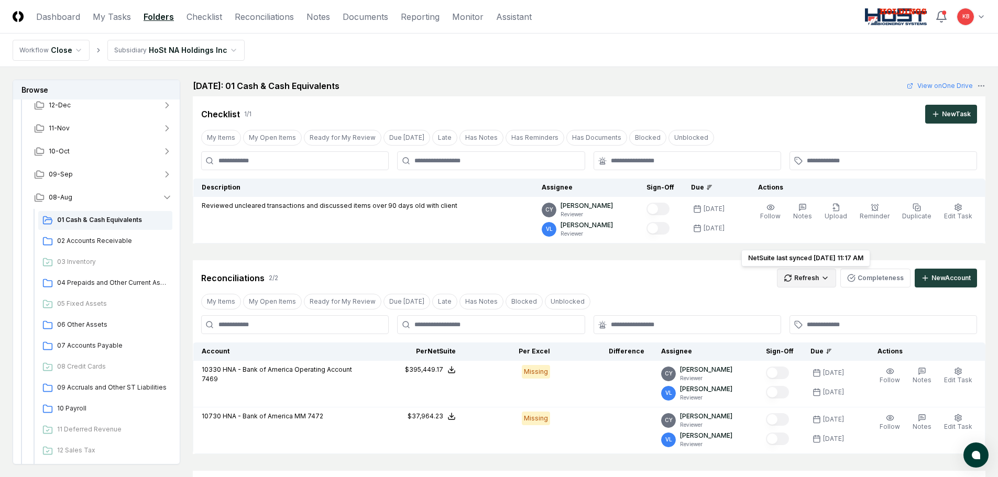
click at [810, 280] on html "CloseCore Dashboard My Tasks Folders Checklist Reconciliations Notes Documents …" at bounding box center [499, 317] width 998 height 635
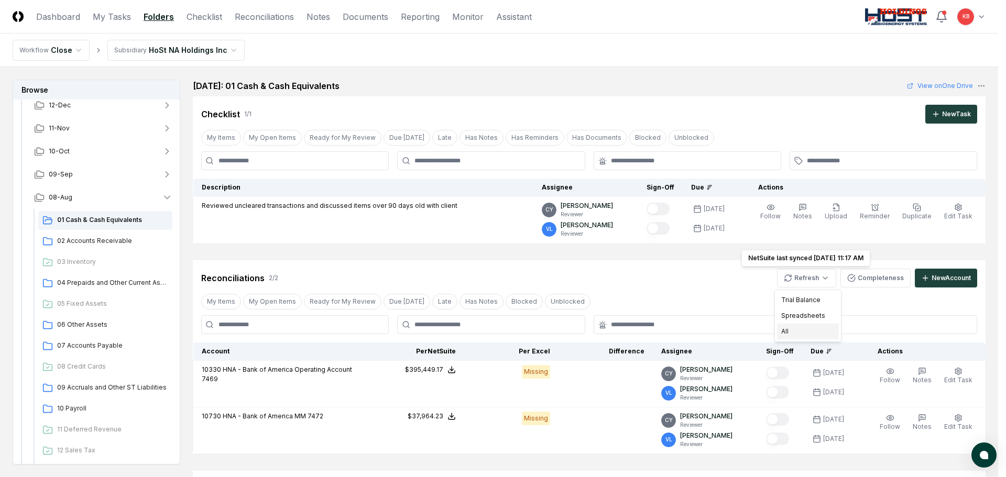
click at [792, 331] on div "All" at bounding box center [808, 332] width 62 height 16
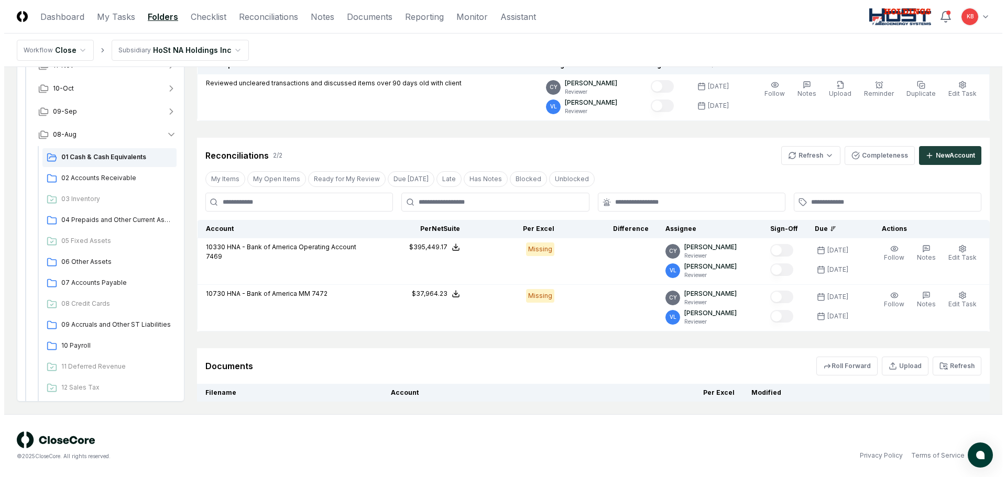
scroll to position [157, 0]
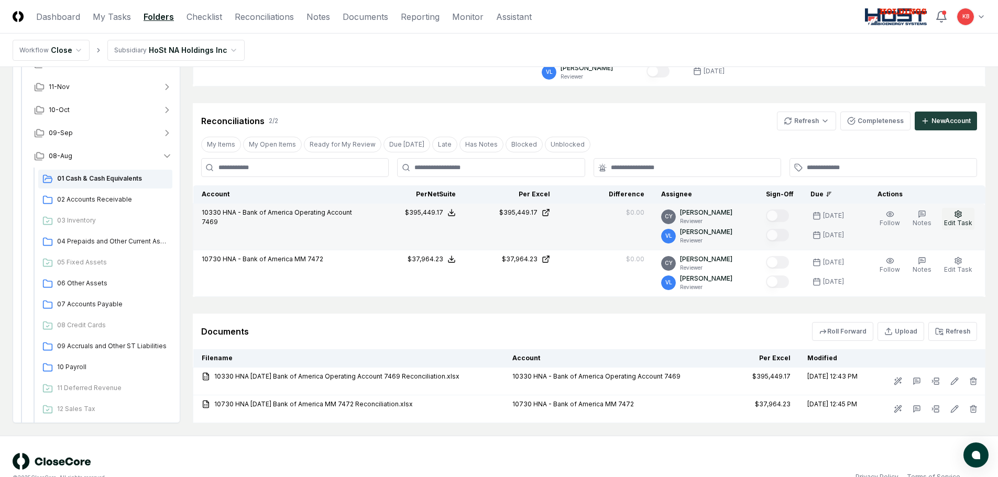
click at [959, 211] on icon "button" at bounding box center [958, 214] width 6 height 7
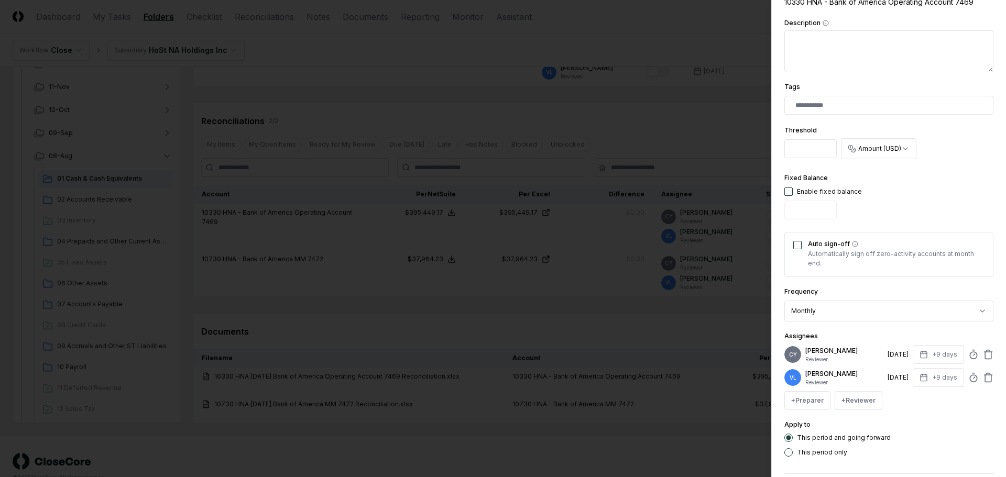
scroll to position [245, 0]
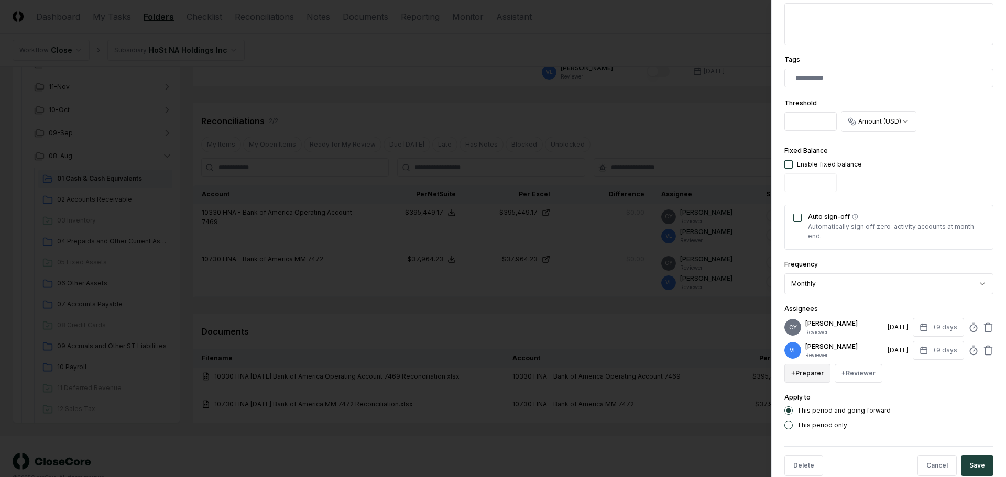
click at [800, 369] on button "+ Preparer" at bounding box center [807, 373] width 46 height 19
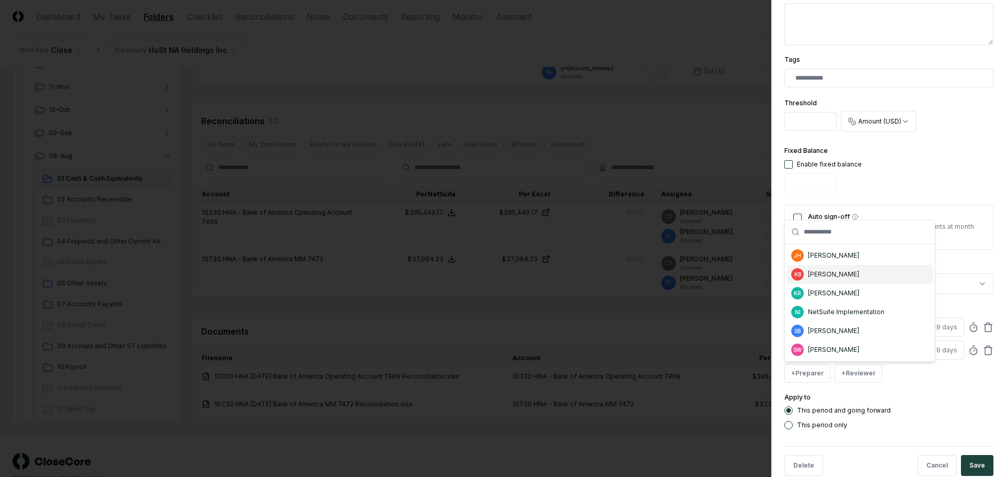
click at [829, 277] on div "[PERSON_NAME]" at bounding box center [833, 274] width 51 height 9
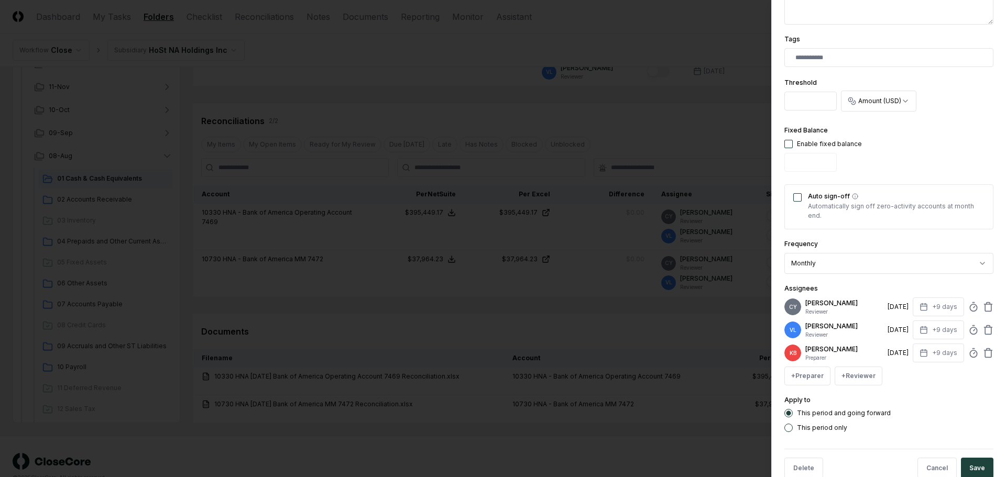
scroll to position [288, 0]
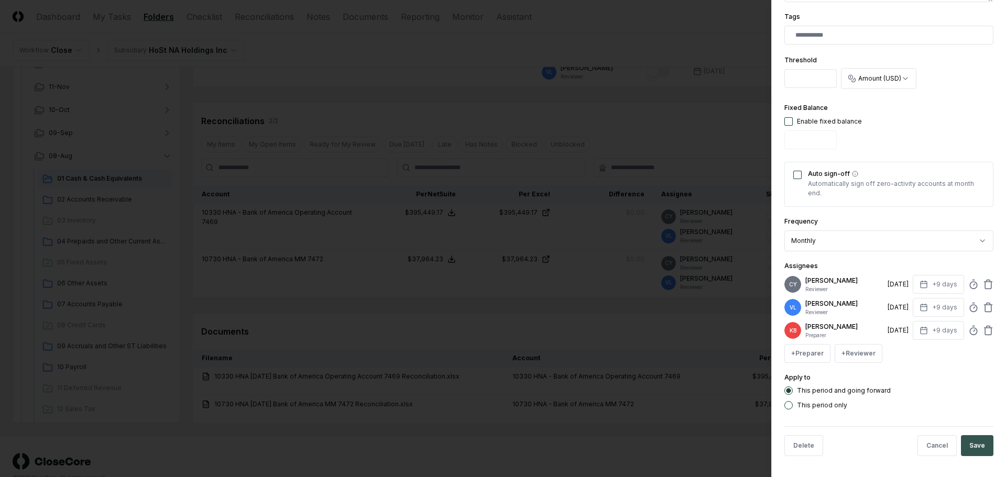
click at [975, 441] on button "Save" at bounding box center [977, 445] width 32 height 21
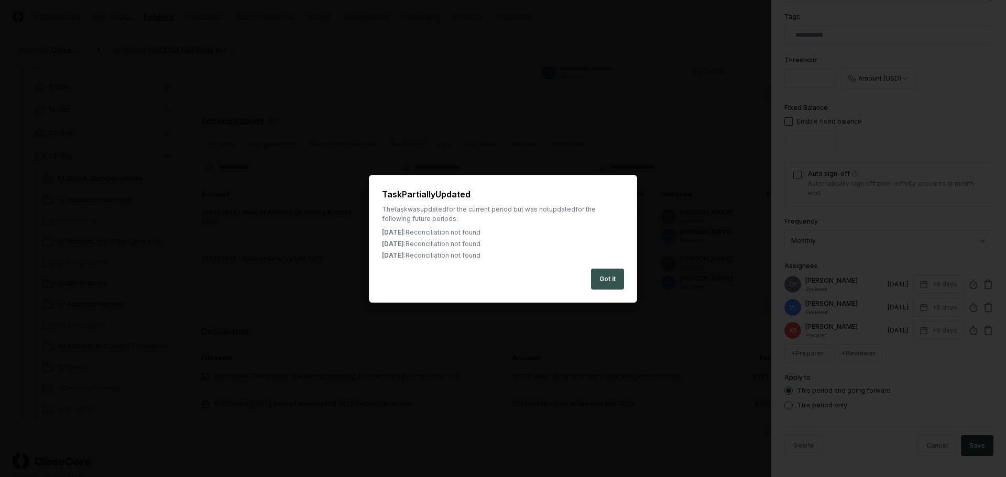
click at [604, 277] on button "Got it" at bounding box center [607, 279] width 33 height 21
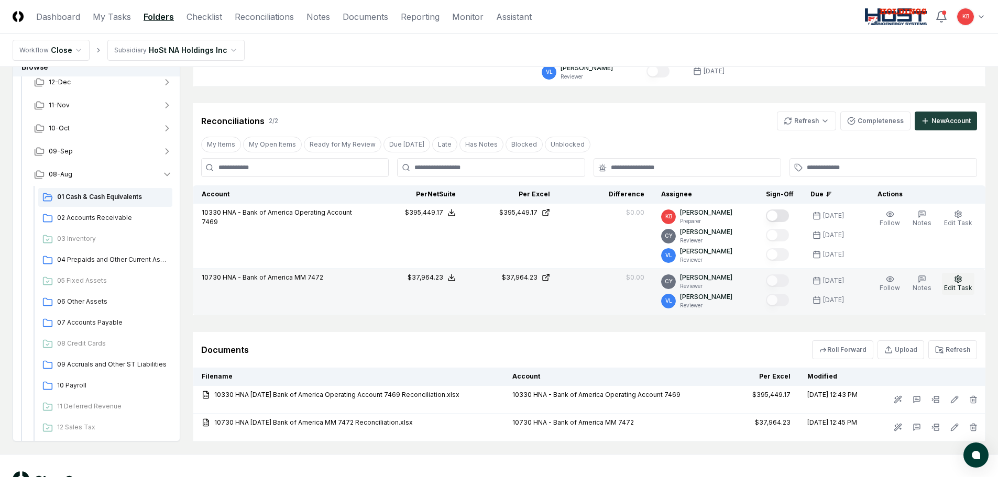
click at [957, 280] on icon "button" at bounding box center [958, 279] width 6 height 7
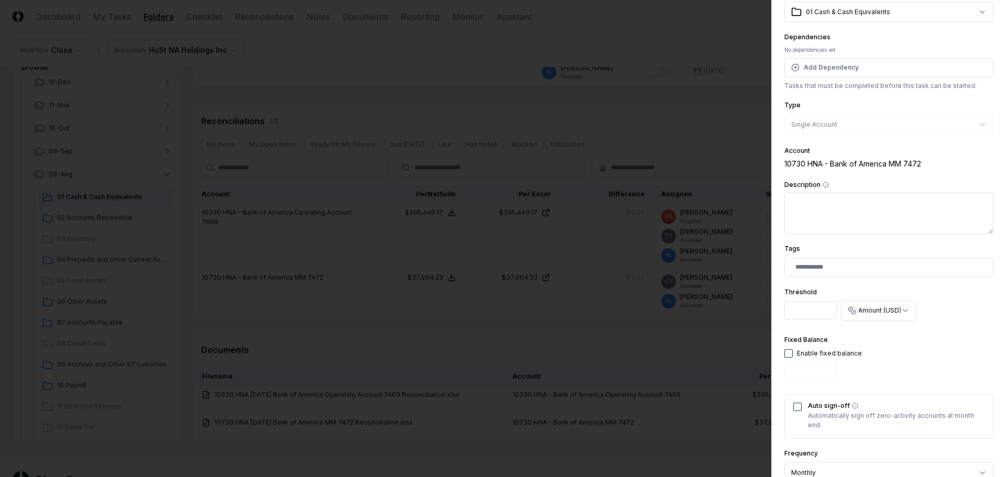
scroll to position [245, 0]
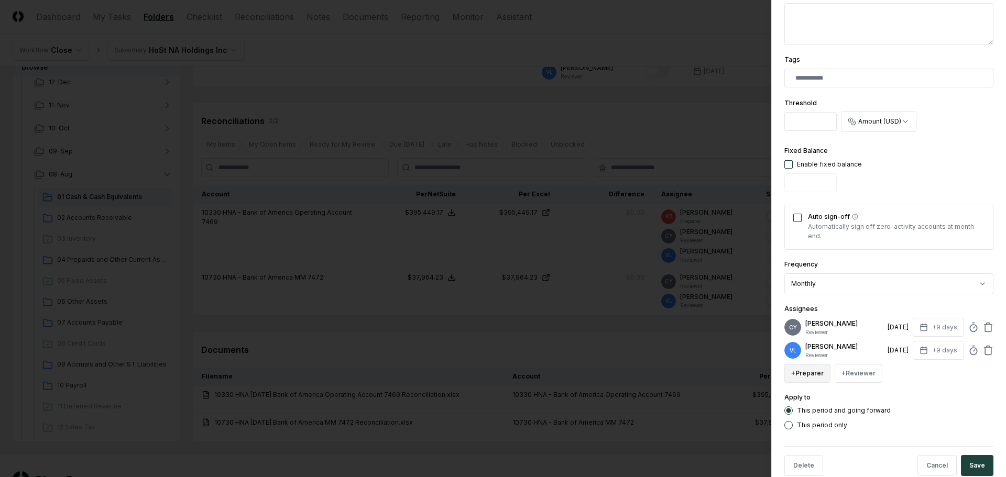
click at [812, 372] on button "+ Preparer" at bounding box center [807, 373] width 46 height 19
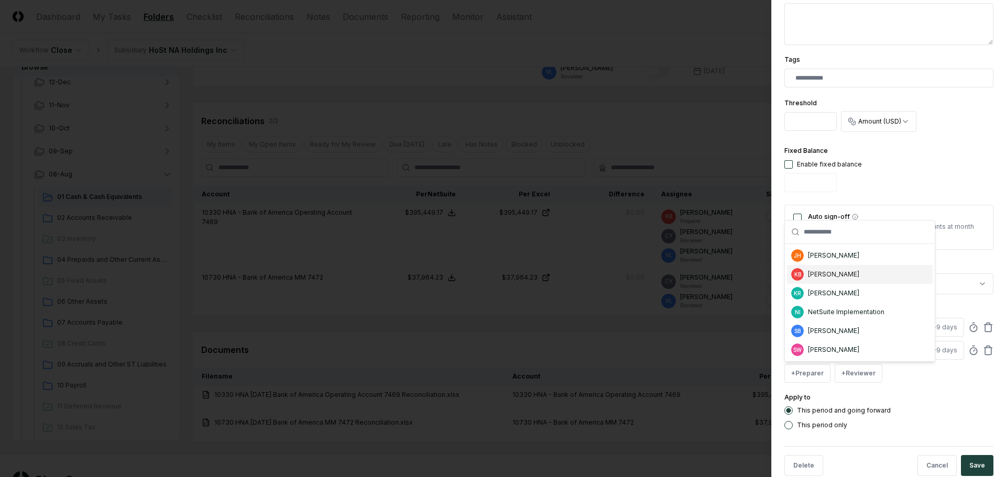
click at [816, 277] on div "[PERSON_NAME]" at bounding box center [833, 274] width 51 height 9
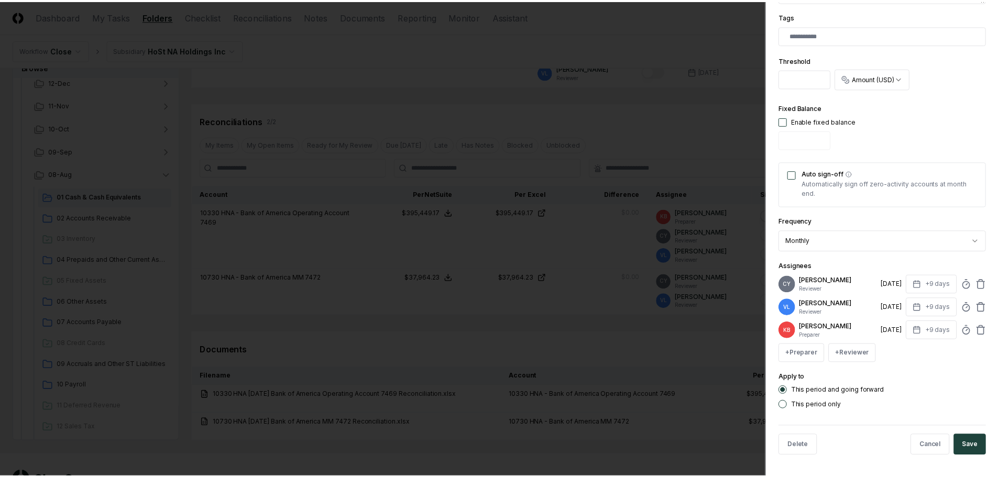
scroll to position [270, 0]
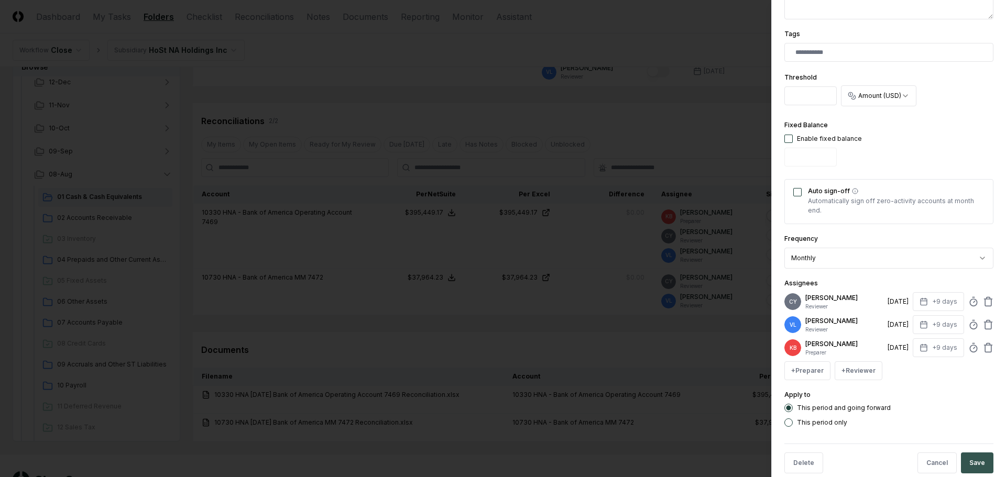
click at [968, 454] on button "Save" at bounding box center [977, 463] width 32 height 21
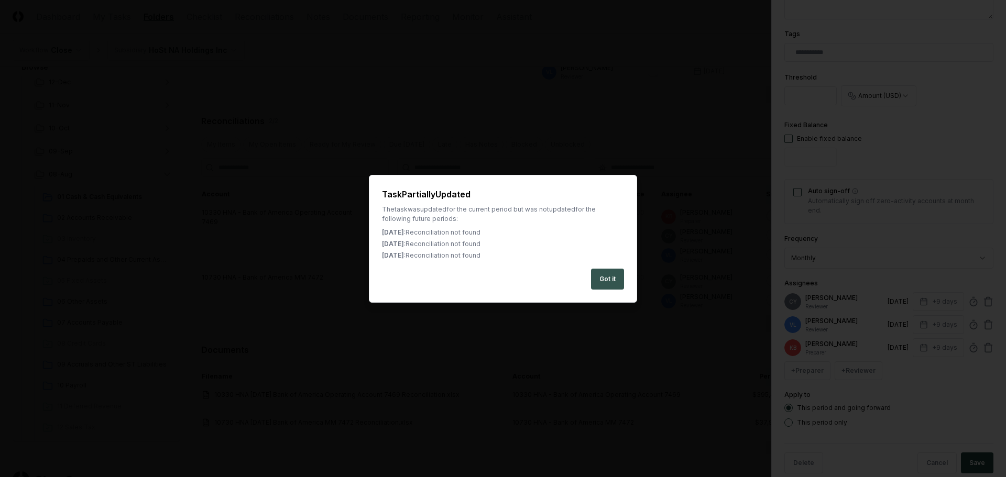
click at [612, 278] on button "Got it" at bounding box center [607, 279] width 33 height 21
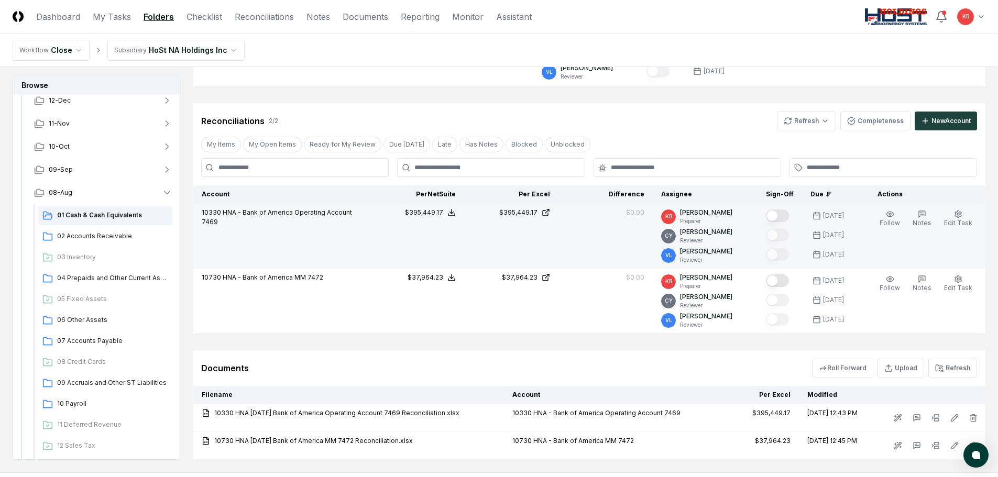
click at [782, 213] on button "Mark complete" at bounding box center [777, 216] width 23 height 13
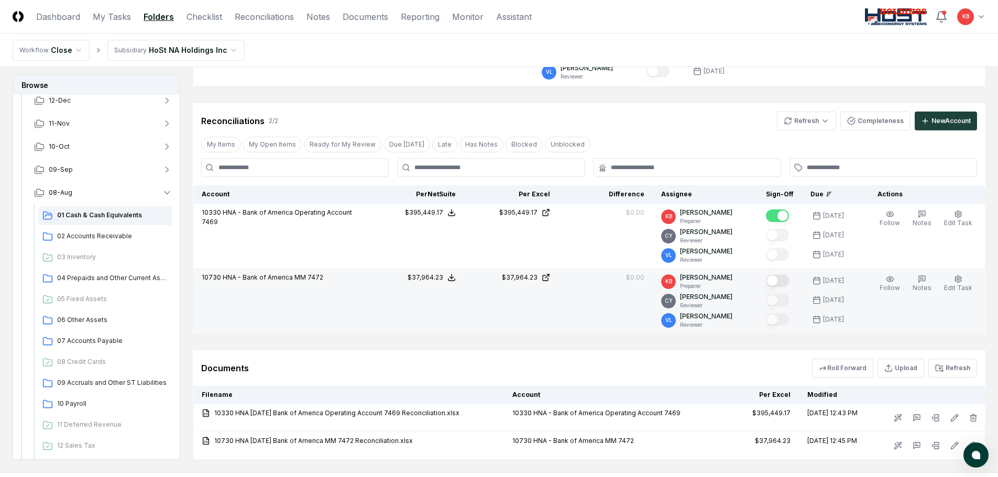
click at [777, 281] on button "Mark complete" at bounding box center [777, 281] width 23 height 13
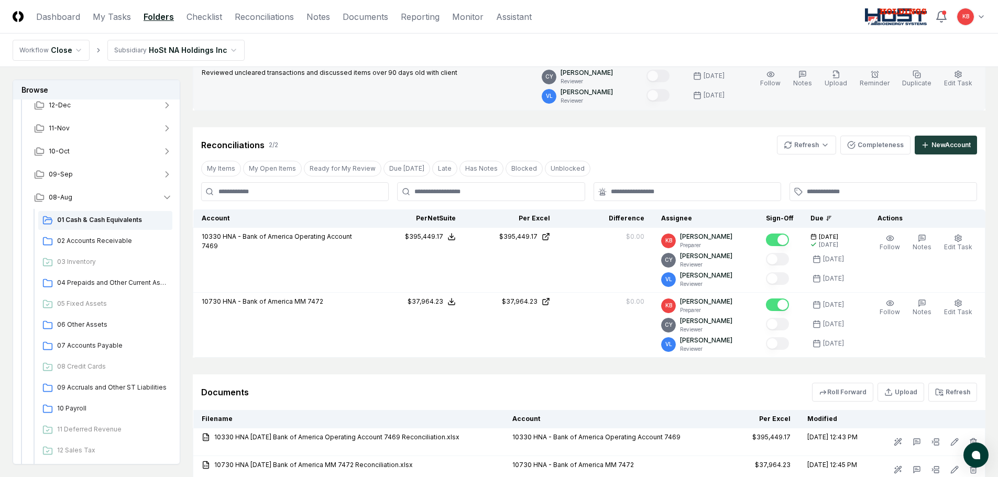
scroll to position [52, 0]
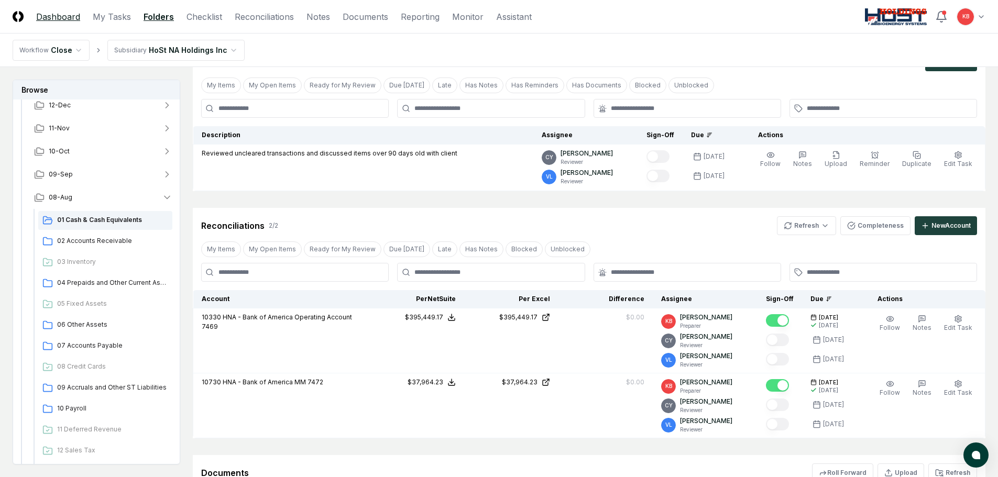
click at [67, 17] on link "Dashboard" at bounding box center [58, 16] width 44 height 13
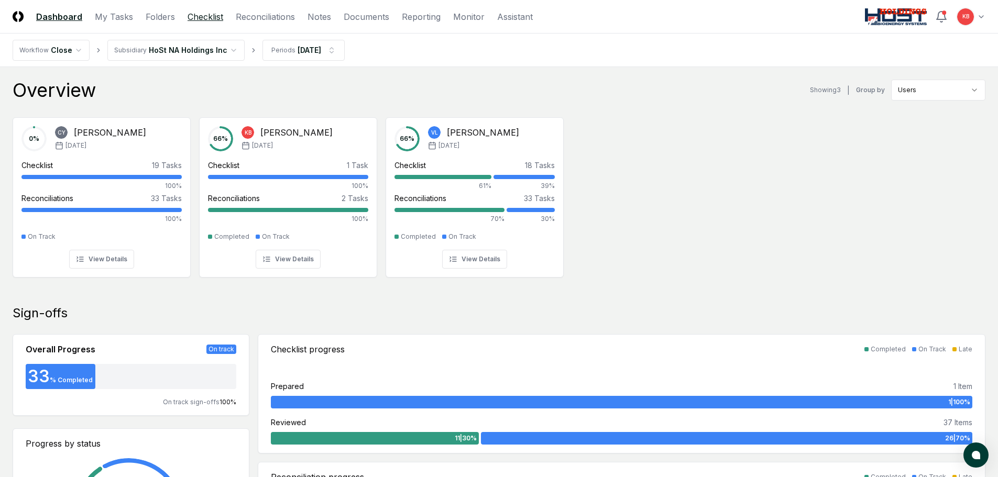
click at [196, 17] on link "Checklist" at bounding box center [206, 16] width 36 height 13
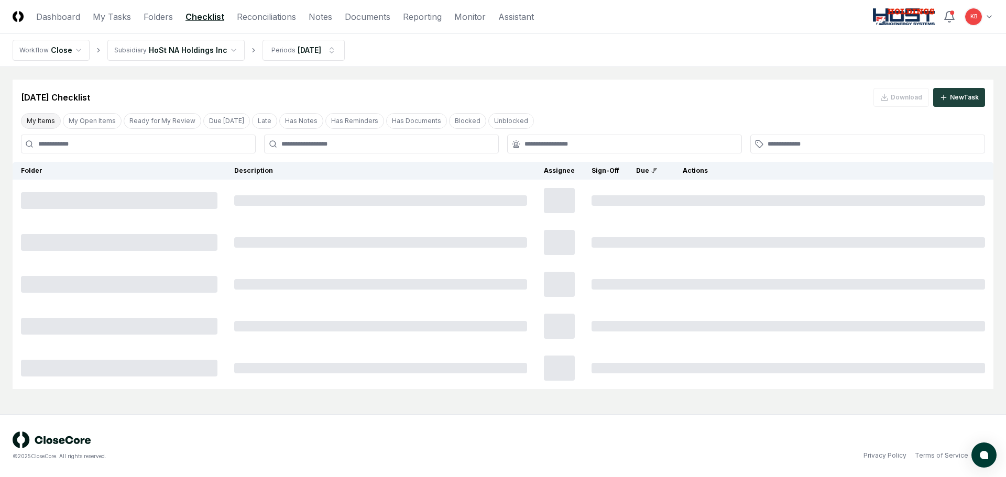
click at [38, 122] on button "My Items" at bounding box center [41, 121] width 40 height 16
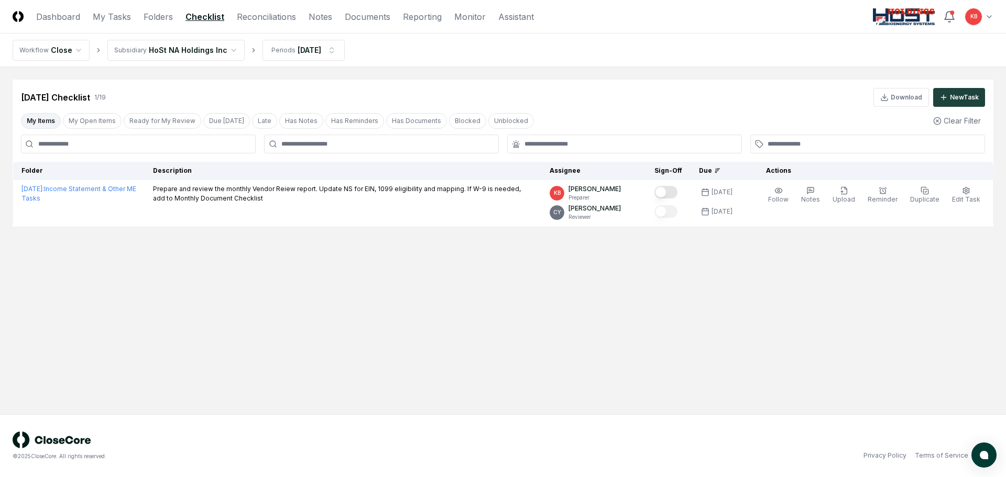
click at [988, 14] on html "CloseCore Dashboard My Tasks Folders Checklist Reconciliations Notes Documents …" at bounding box center [503, 238] width 1006 height 477
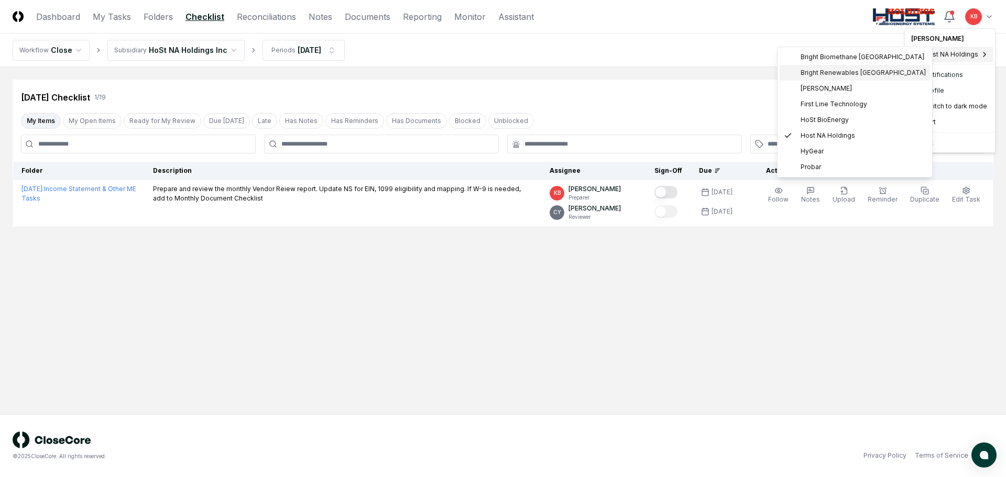
click at [852, 71] on span "Bright Renewables Canada" at bounding box center [863, 72] width 125 height 9
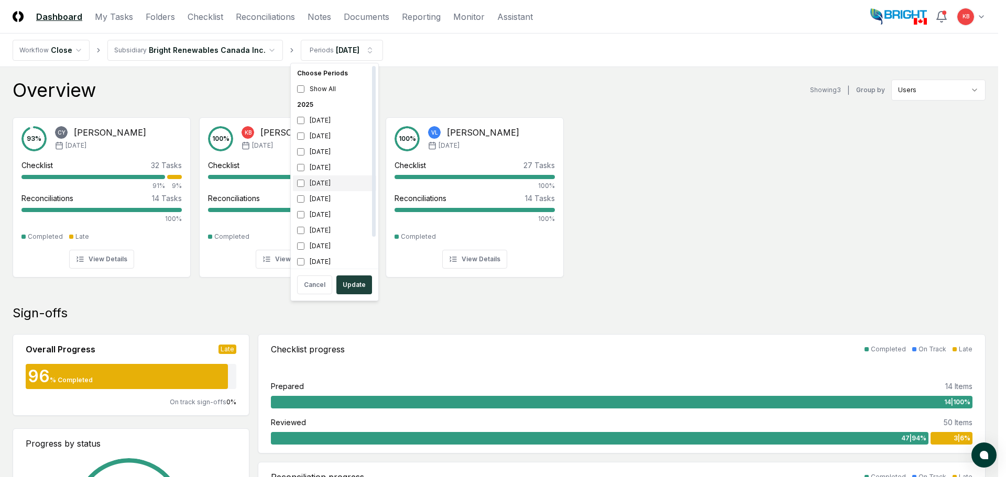
click at [300, 188] on div "[DATE]" at bounding box center [334, 184] width 83 height 16
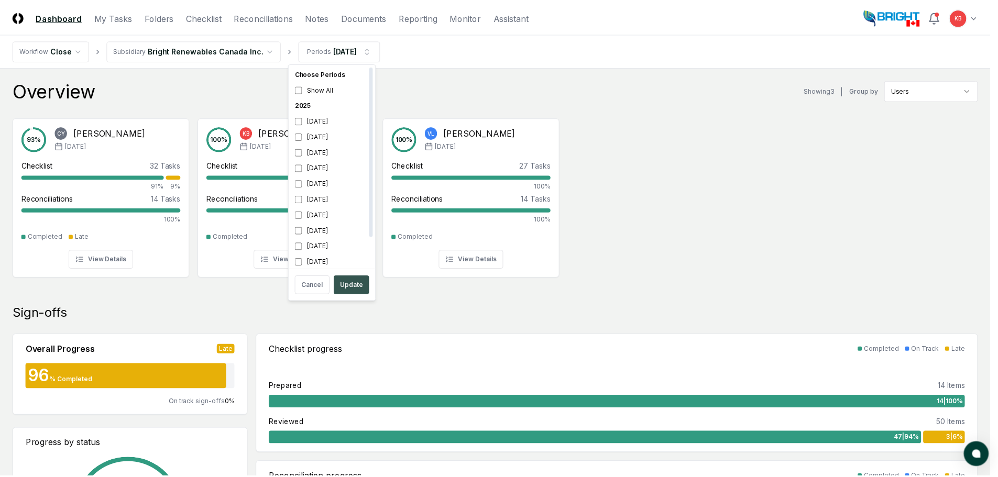
scroll to position [3, 0]
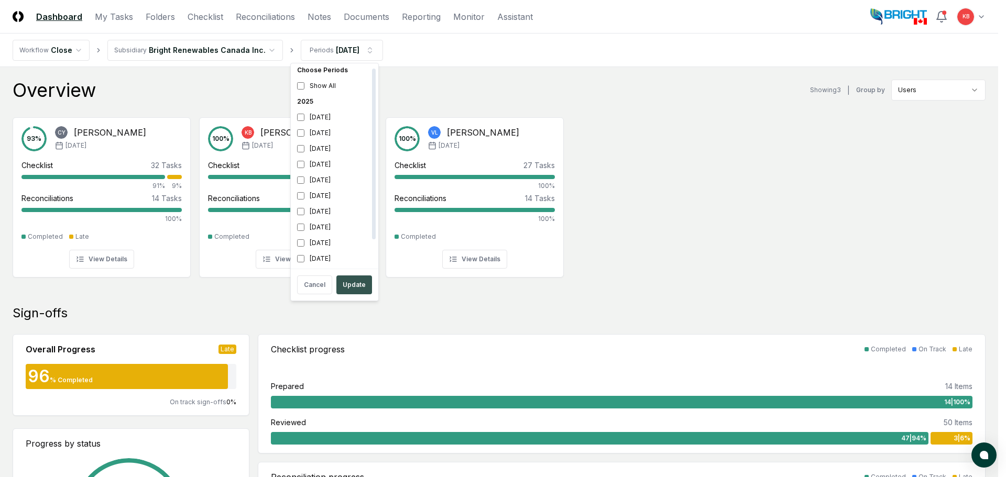
click at [355, 287] on button "Update" at bounding box center [354, 285] width 36 height 19
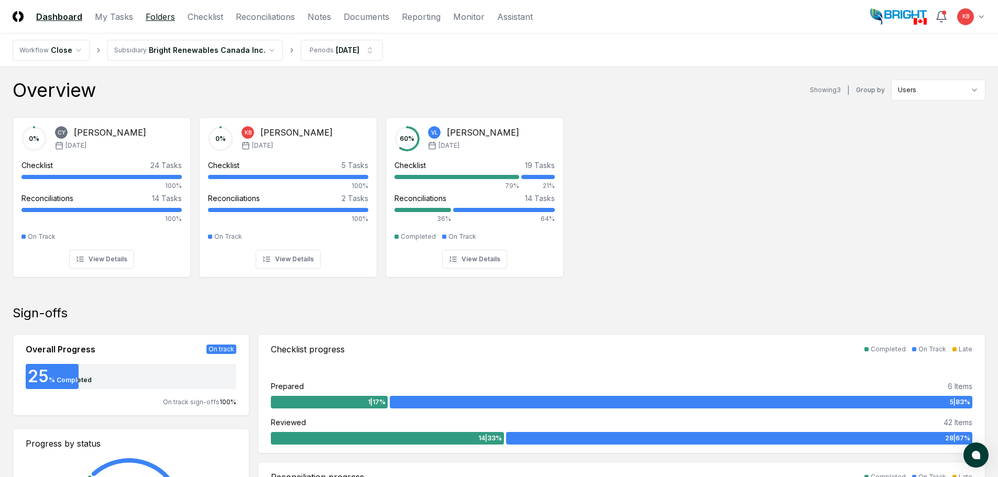
click at [167, 18] on link "Folders" at bounding box center [160, 16] width 29 height 13
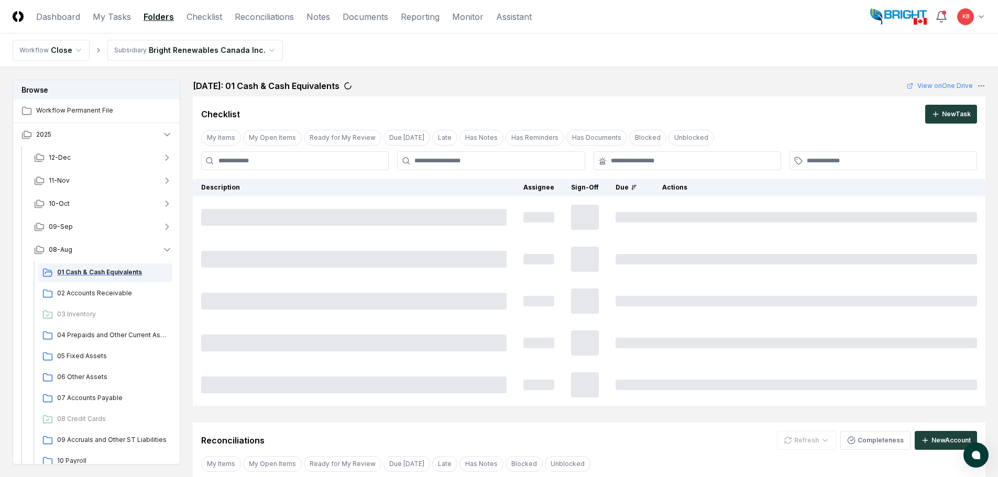
click at [103, 268] on span "01 Cash & Cash Equivalents" at bounding box center [112, 272] width 111 height 9
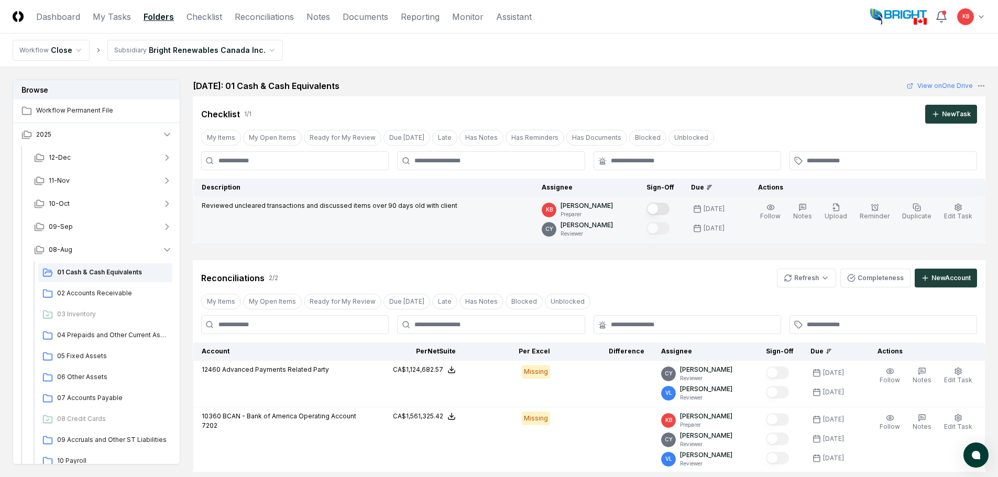
click at [652, 206] on td at bounding box center [660, 220] width 45 height 47
click at [663, 208] on button "Mark complete" at bounding box center [658, 209] width 23 height 13
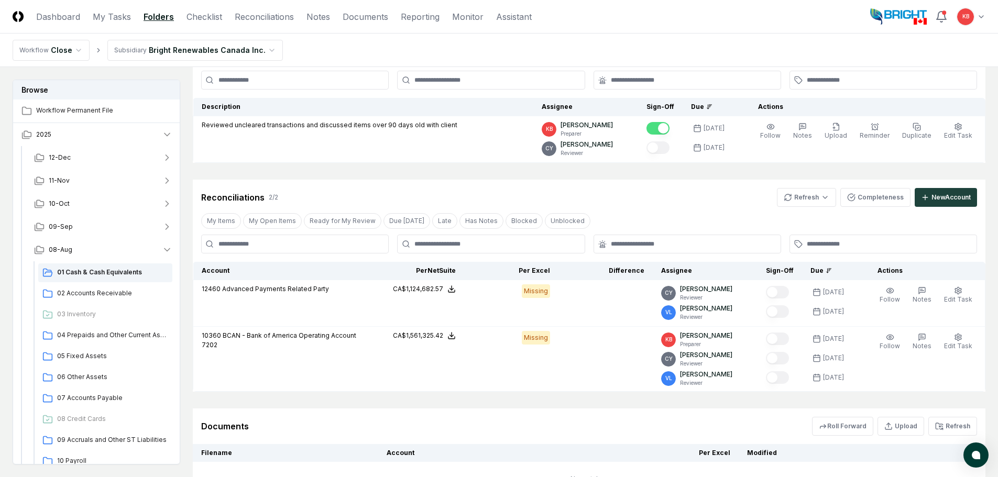
scroll to position [88, 0]
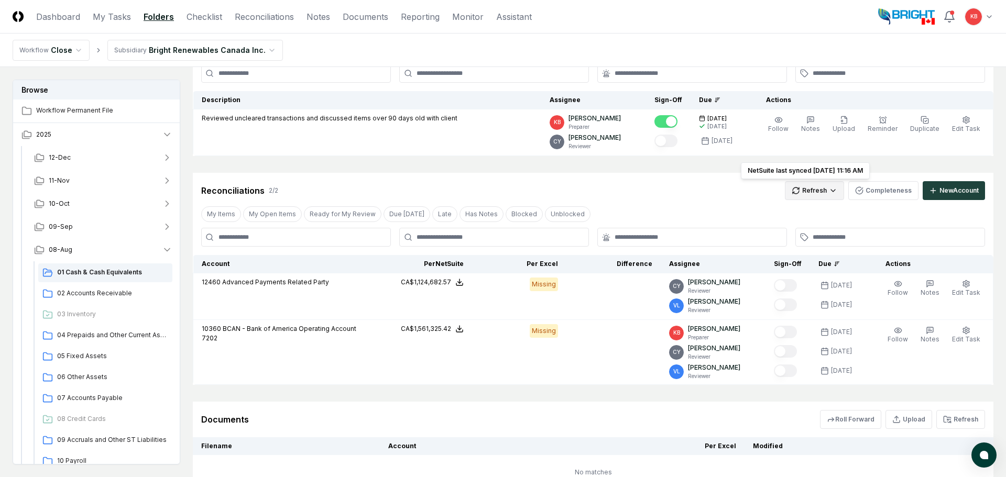
click at [818, 184] on html "CloseCore Dashboard My Tasks Folders Checklist Reconciliations Notes Documents …" at bounding box center [503, 238] width 1006 height 653
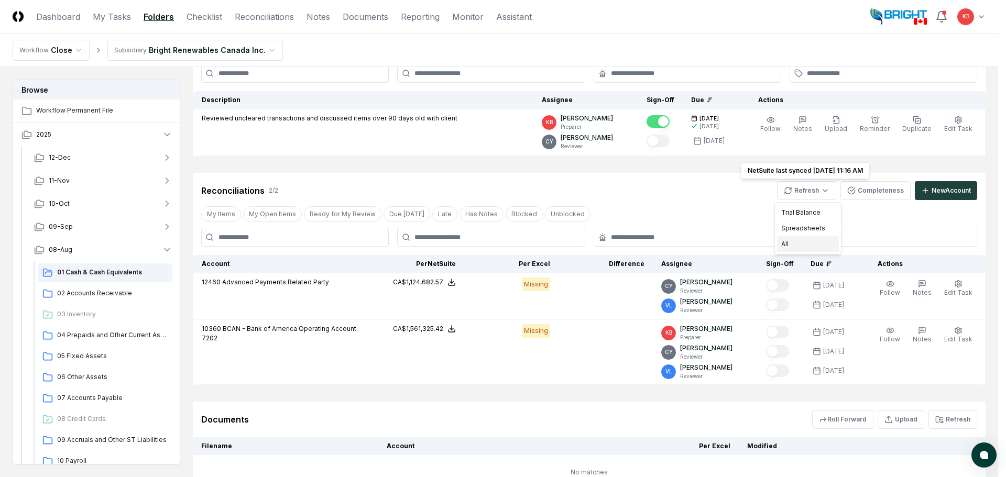
click at [796, 248] on div "All" at bounding box center [808, 244] width 62 height 16
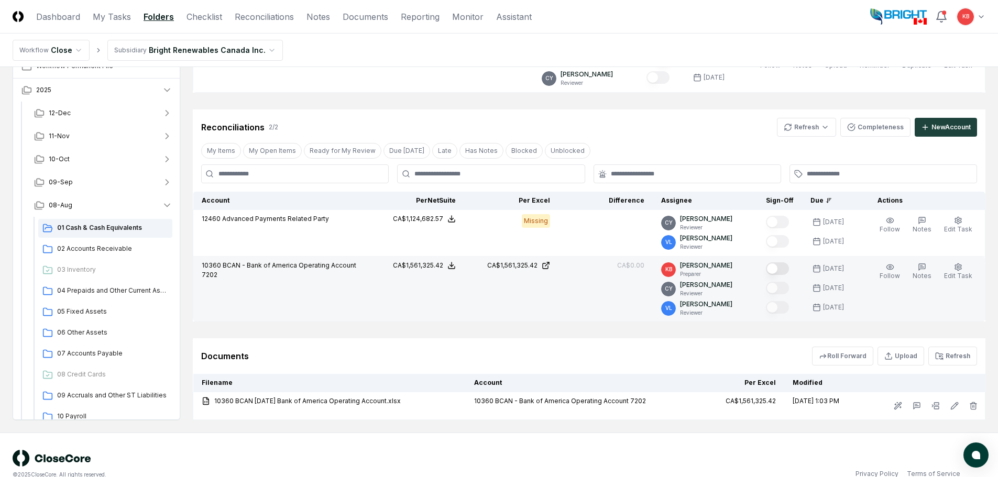
scroll to position [158, 0]
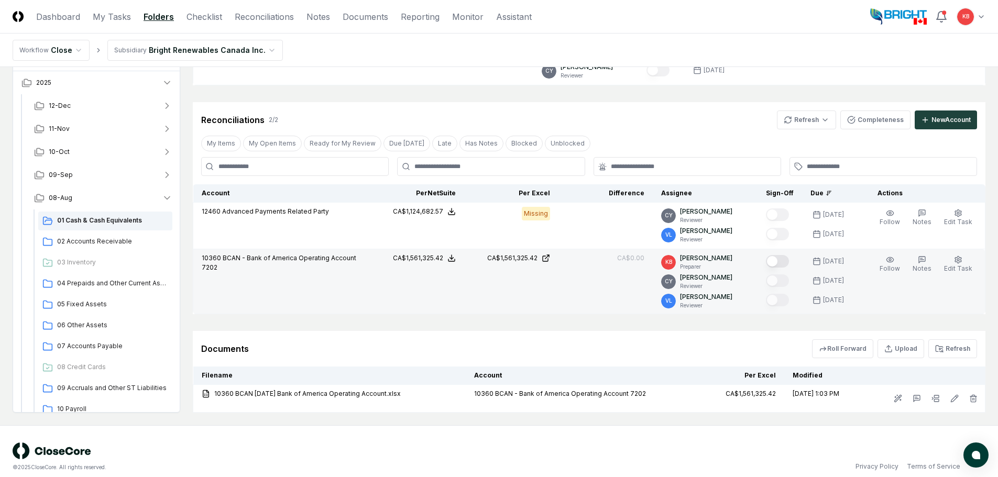
click at [780, 260] on button "Mark complete" at bounding box center [777, 261] width 23 height 13
click at [215, 16] on link "Checklist" at bounding box center [205, 16] width 36 height 13
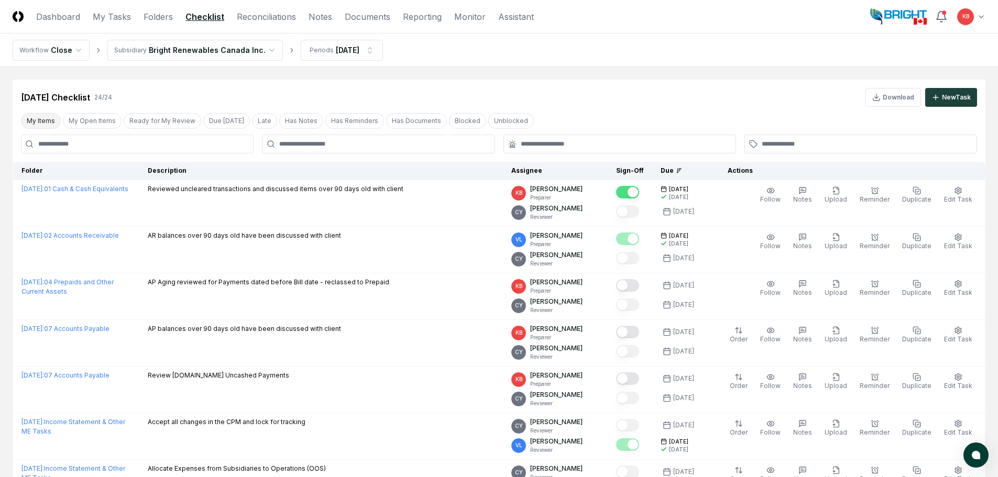
click at [47, 118] on button "My Items" at bounding box center [41, 121] width 40 height 16
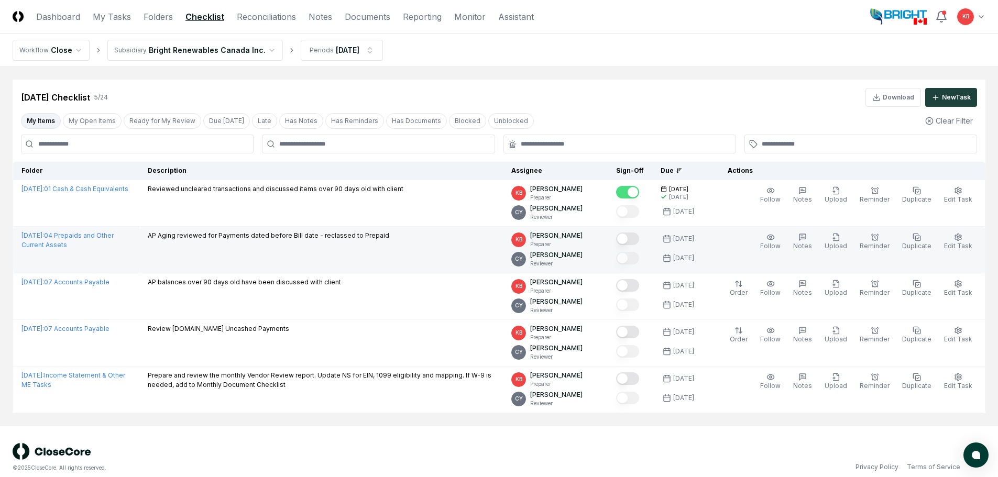
click at [631, 237] on button "Mark complete" at bounding box center [627, 239] width 23 height 13
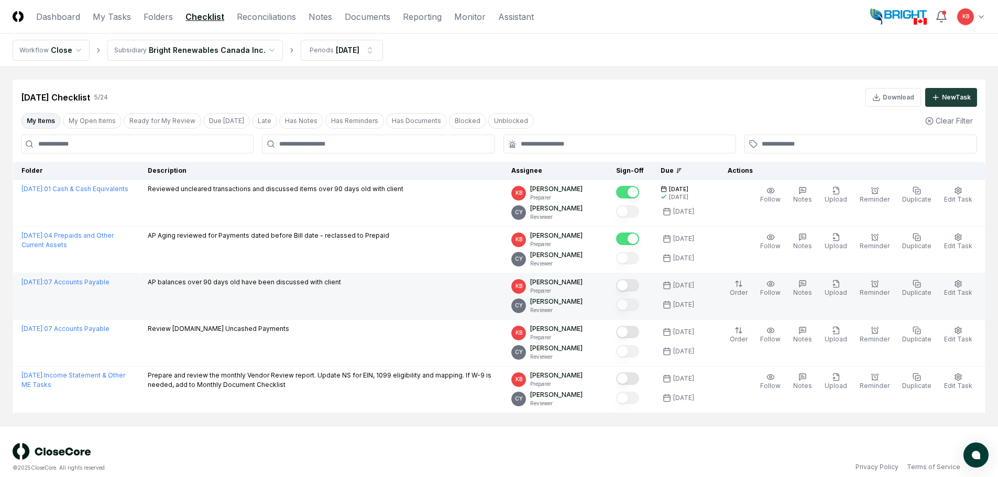
click at [634, 290] on button "Mark complete" at bounding box center [627, 285] width 23 height 13
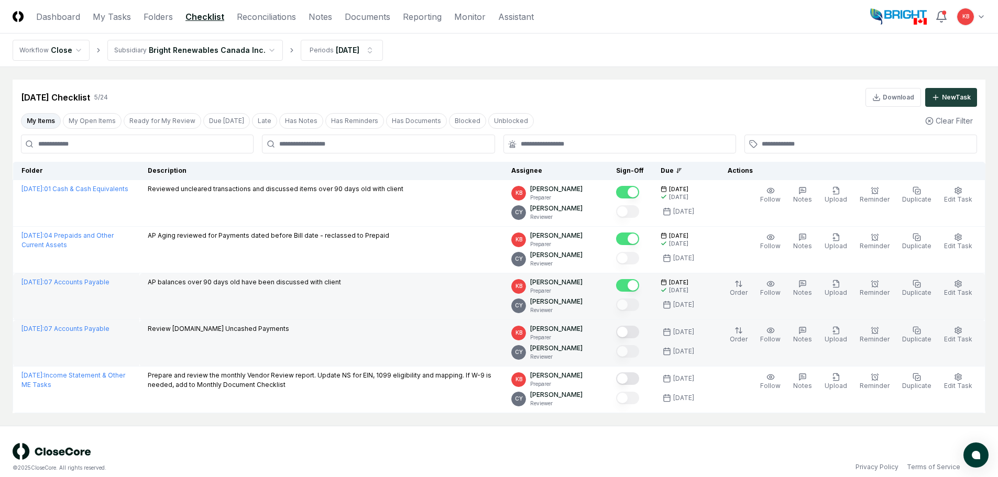
click at [634, 334] on button "Mark complete" at bounding box center [627, 332] width 23 height 13
click at [58, 21] on link "Dashboard" at bounding box center [58, 16] width 44 height 13
